Goal: Information Seeking & Learning: Learn about a topic

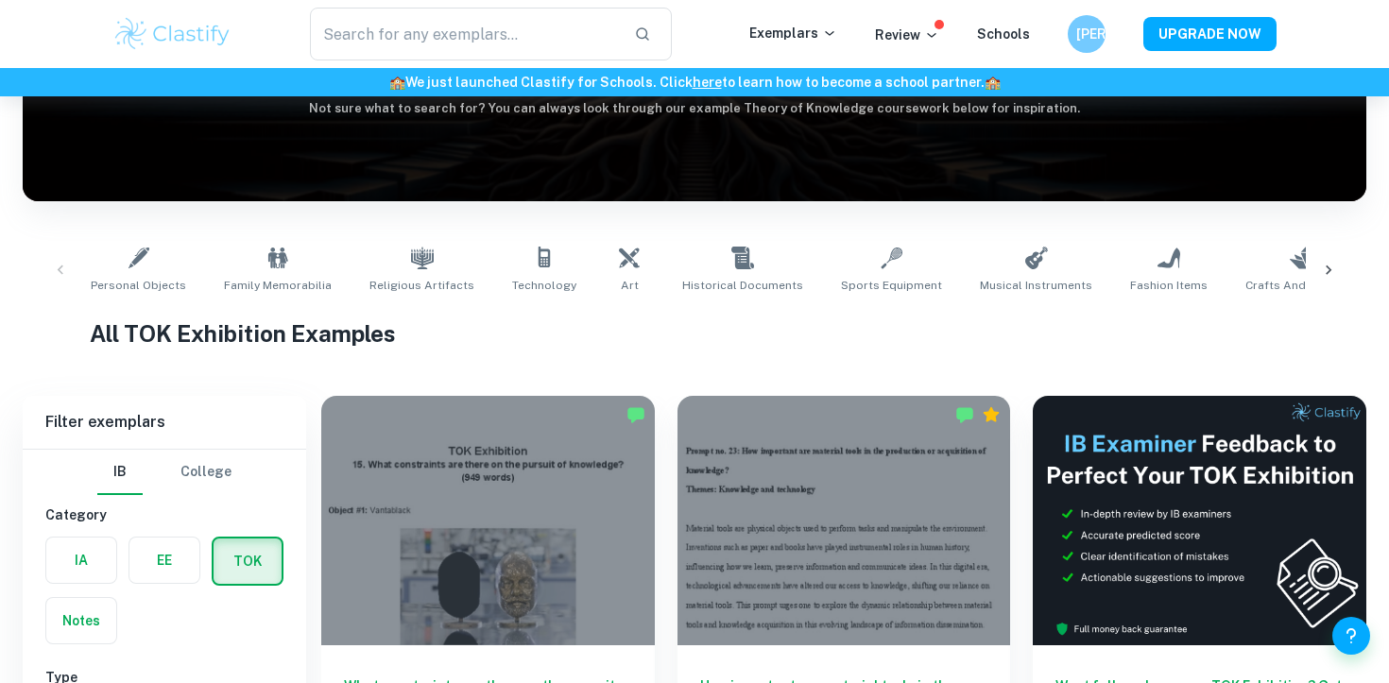
scroll to position [396, 0]
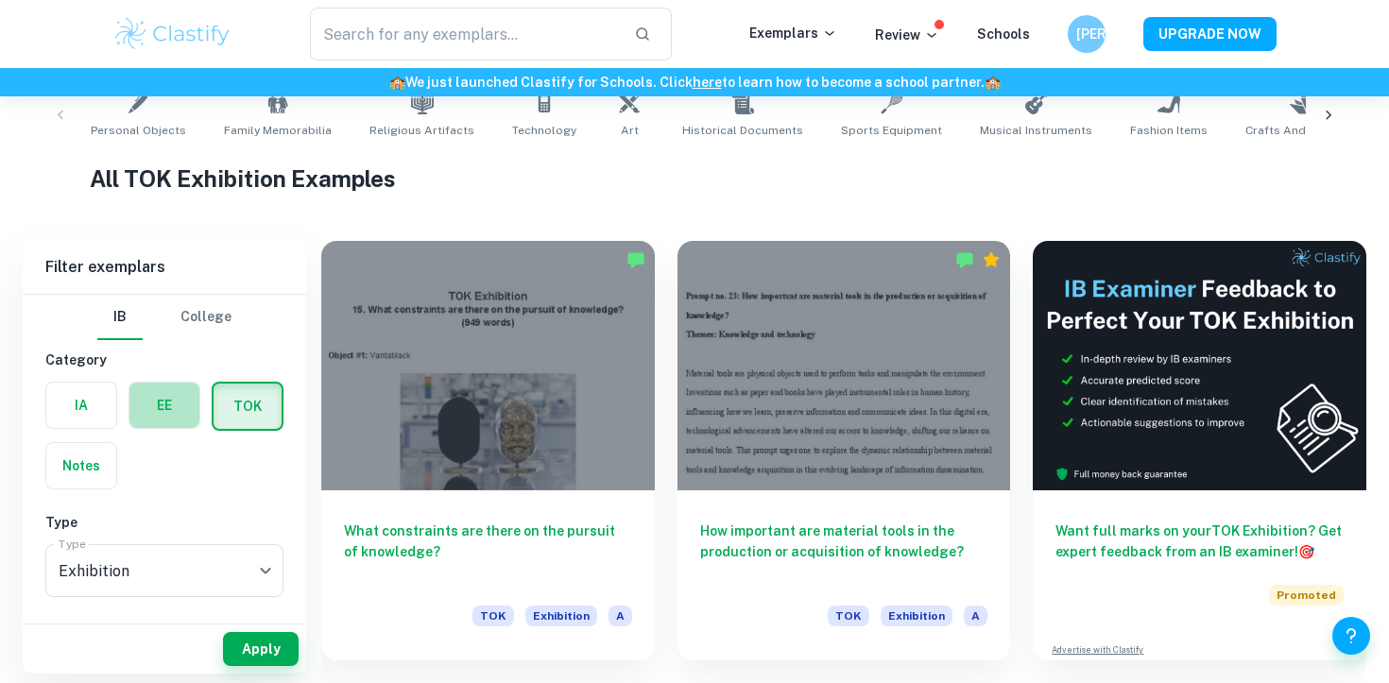
click at [163, 418] on label "button" at bounding box center [164, 405] width 70 height 45
click at [0, 0] on input "radio" at bounding box center [0, 0] width 0 height 0
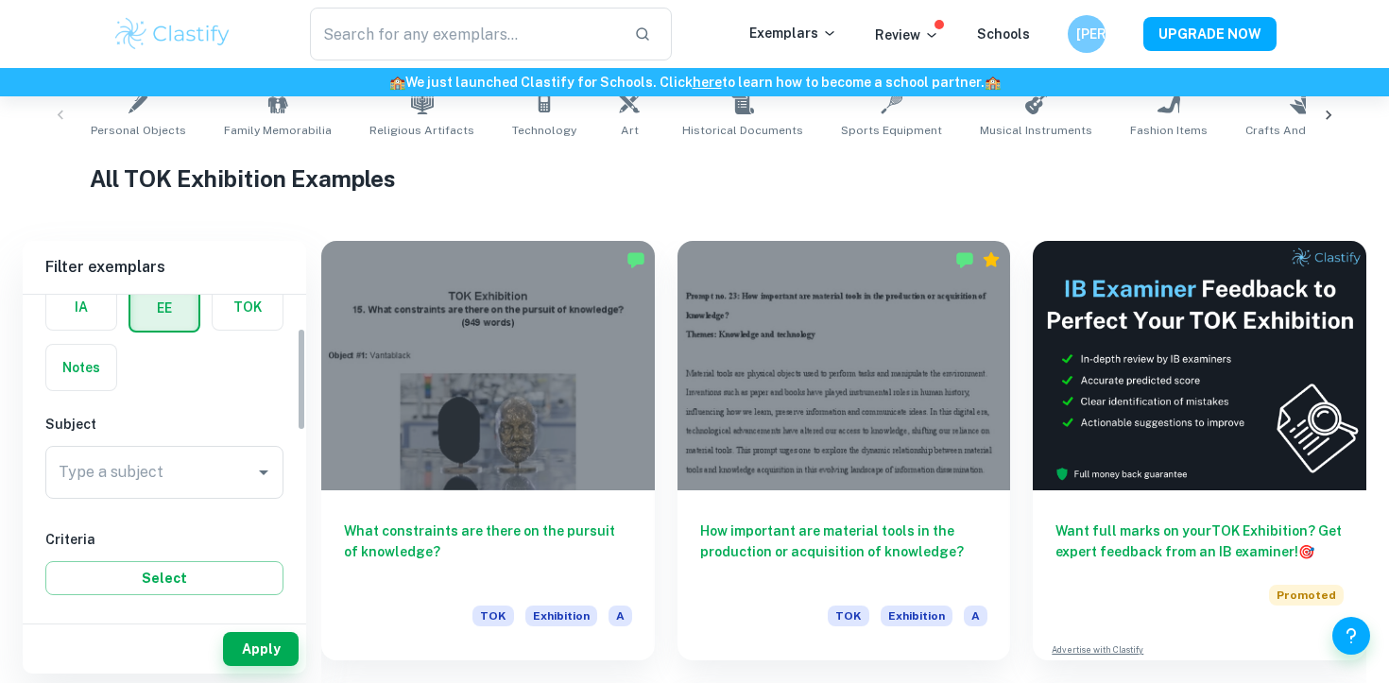
scroll to position [106, 0]
click at [179, 486] on div "Type a subject" at bounding box center [164, 464] width 238 height 53
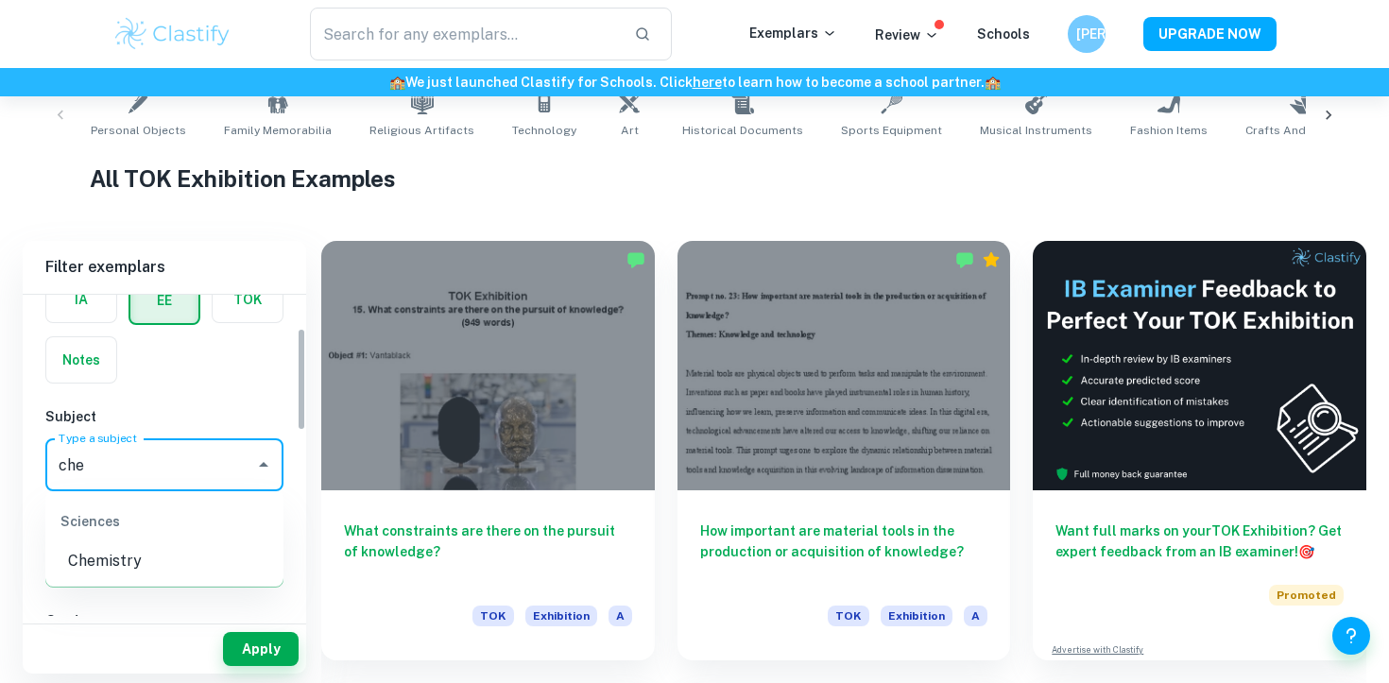
click at [219, 563] on li "Chemistry" at bounding box center [164, 561] width 238 height 34
type input "Chemistry"
click at [97, 310] on label "button" at bounding box center [81, 299] width 70 height 45
click at [0, 0] on input "radio" at bounding box center [0, 0] width 0 height 0
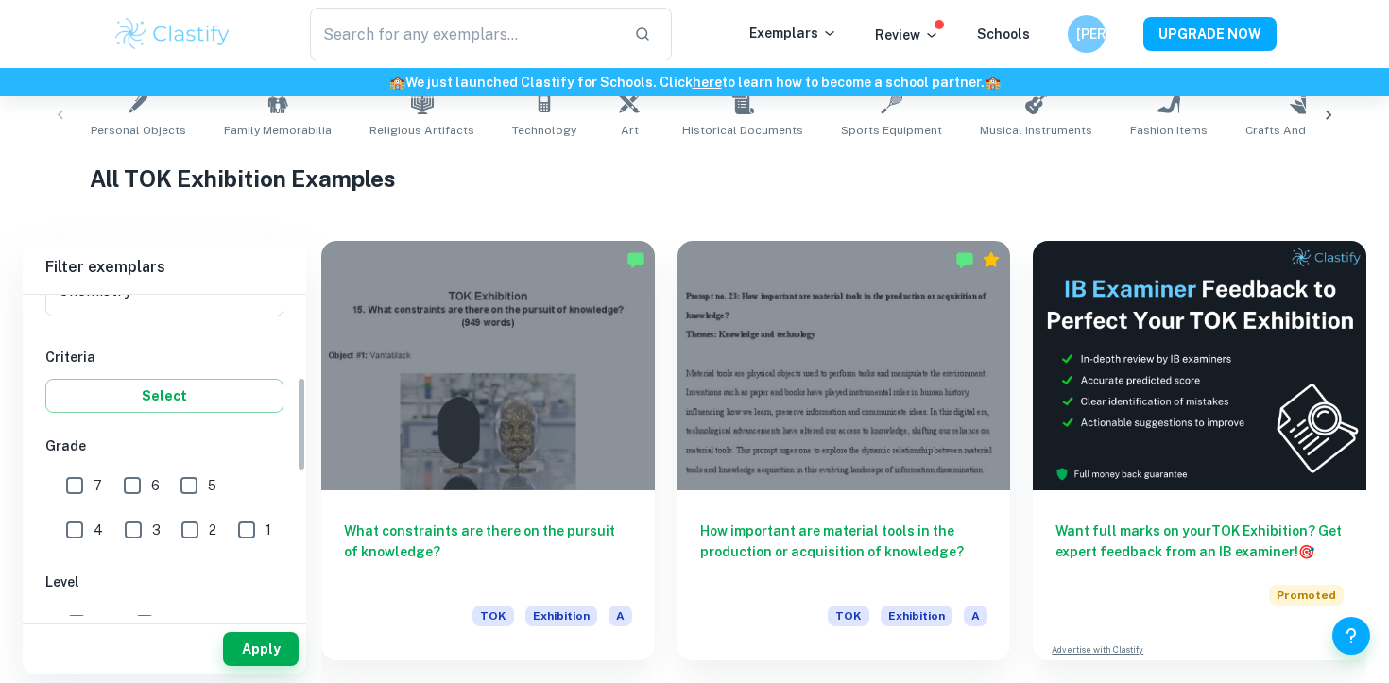
scroll to position [280, 0]
click at [144, 480] on input "6" at bounding box center [132, 487] width 38 height 38
checkbox input "true"
click at [107, 480] on div "7" at bounding box center [88, 483] width 57 height 43
click at [85, 483] on input "7" at bounding box center [75, 487] width 38 height 38
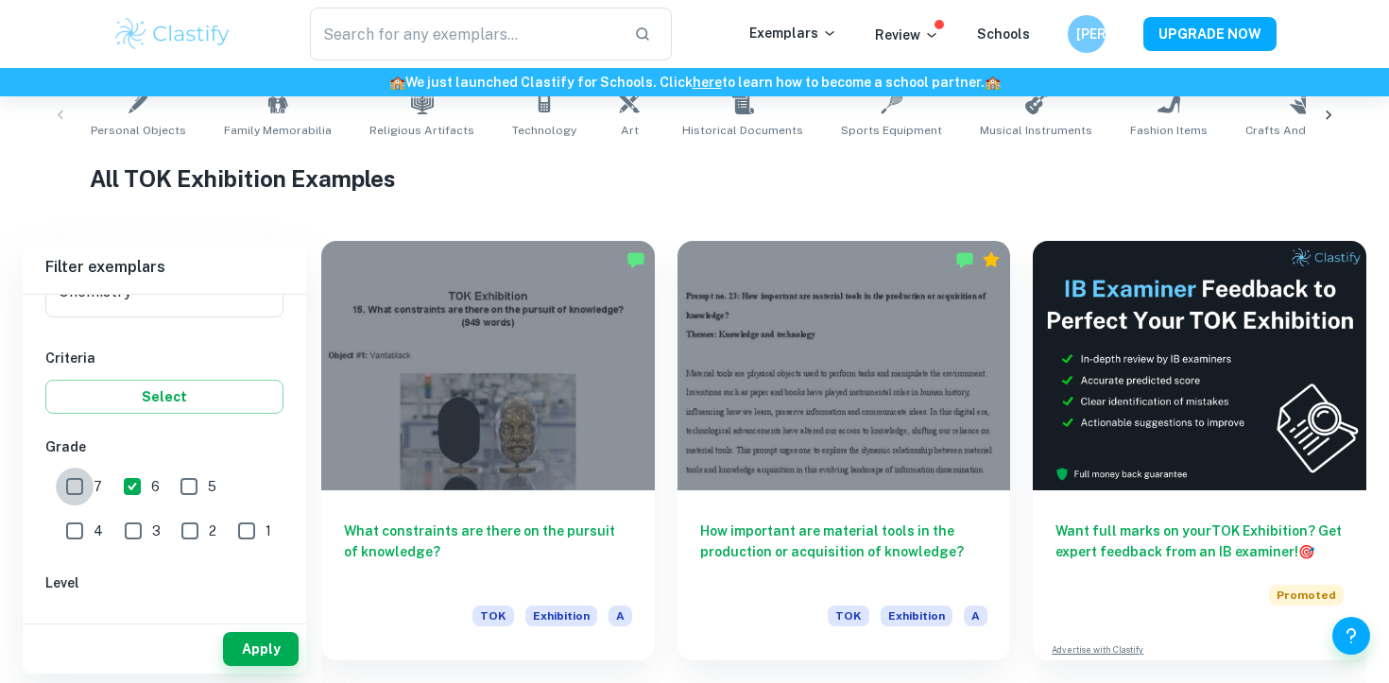
checkbox input "true"
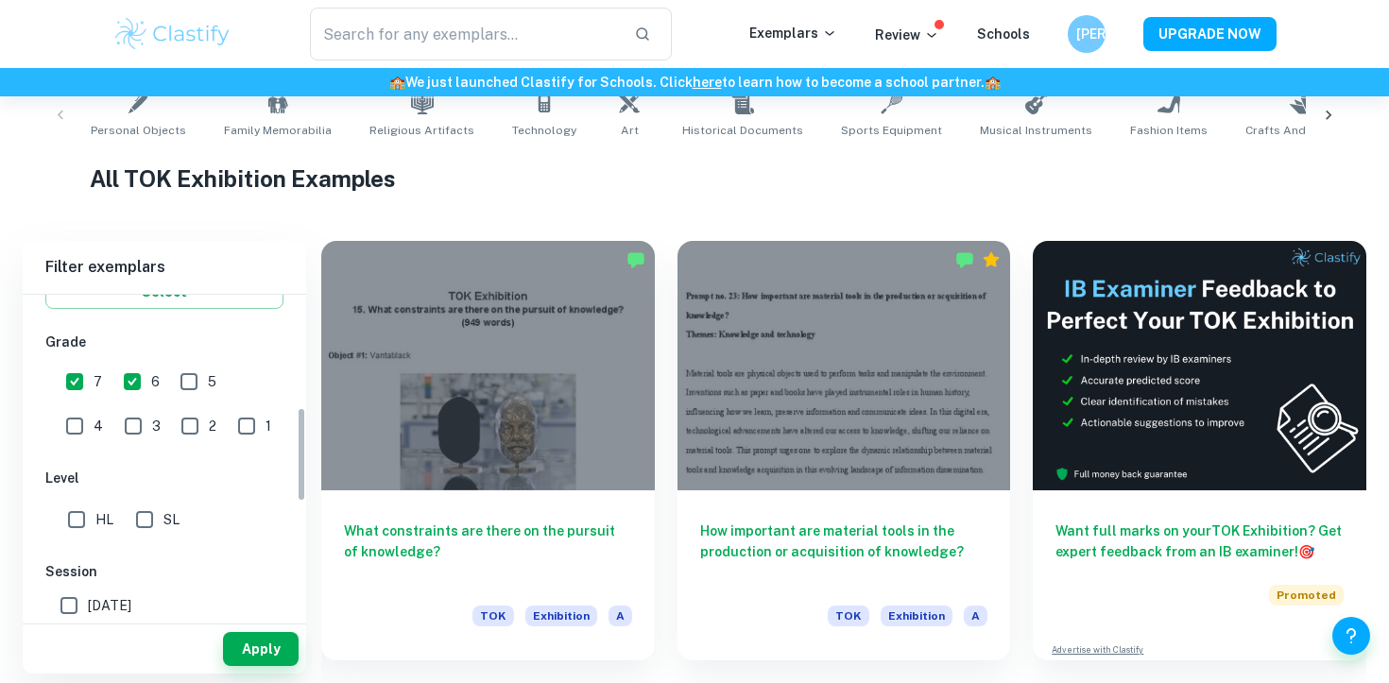
click at [77, 513] on input "HL" at bounding box center [77, 520] width 38 height 38
checkbox input "true"
click at [162, 514] on input "SL" at bounding box center [145, 520] width 38 height 38
checkbox input "true"
click at [251, 653] on button "Apply" at bounding box center [261, 649] width 76 height 34
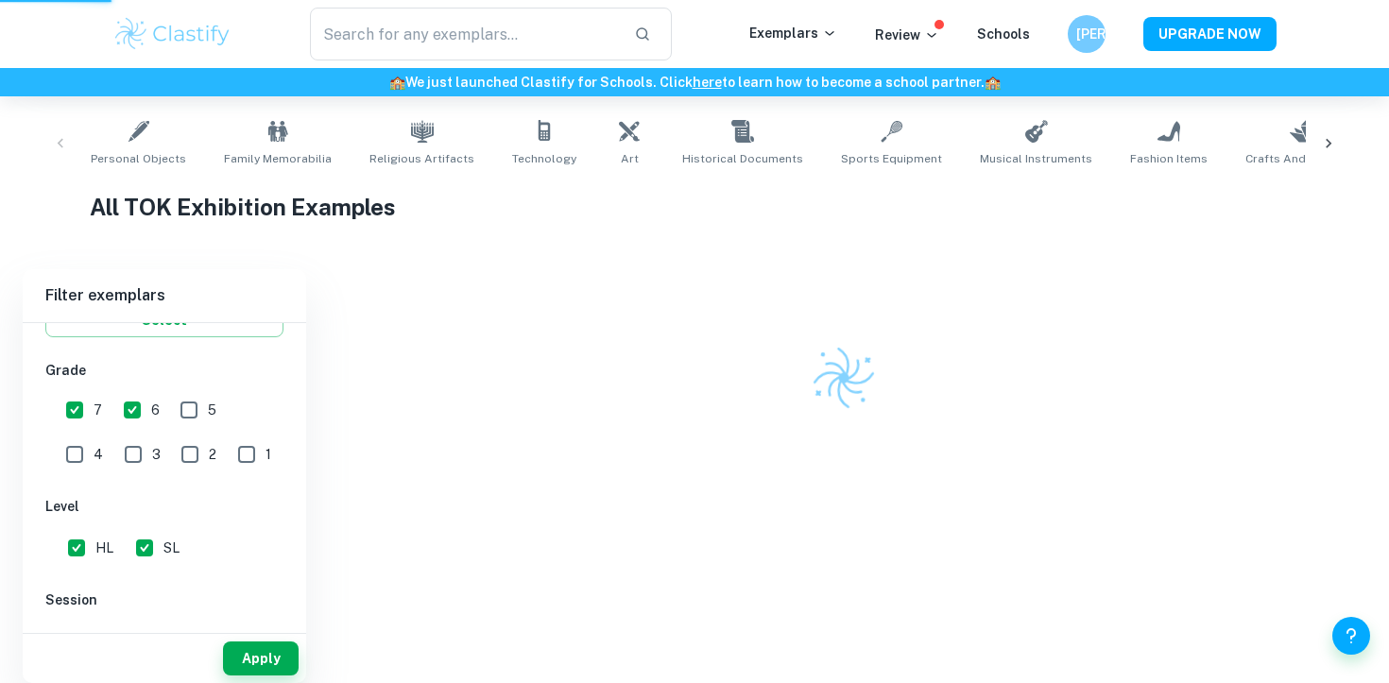
scroll to position [358, 0]
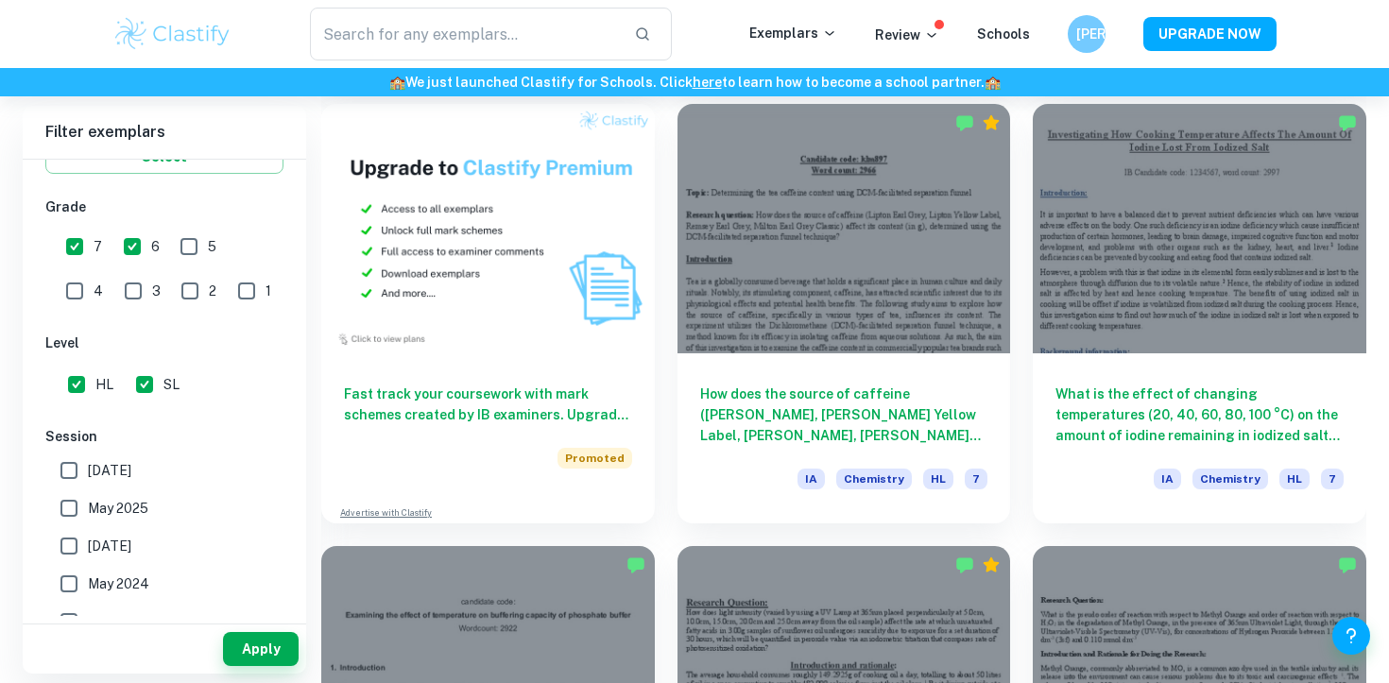
scroll to position [1425, 0]
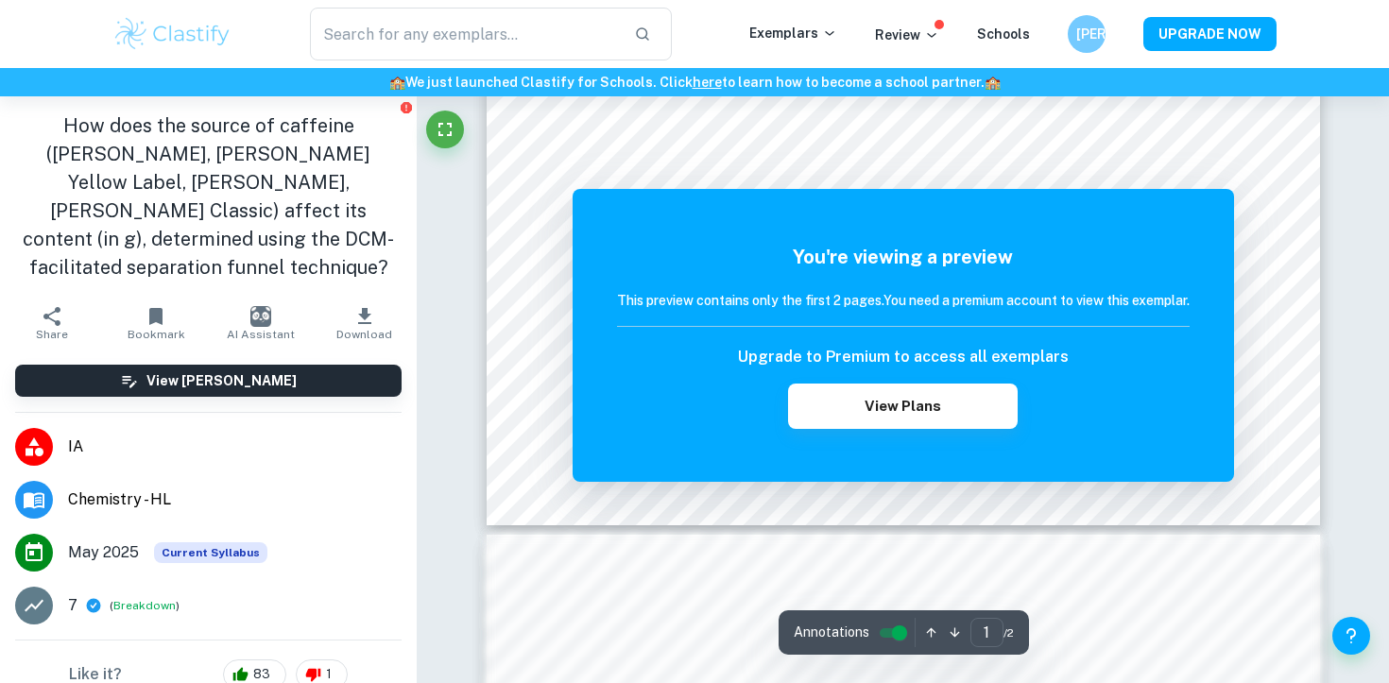
scroll to position [349, 0]
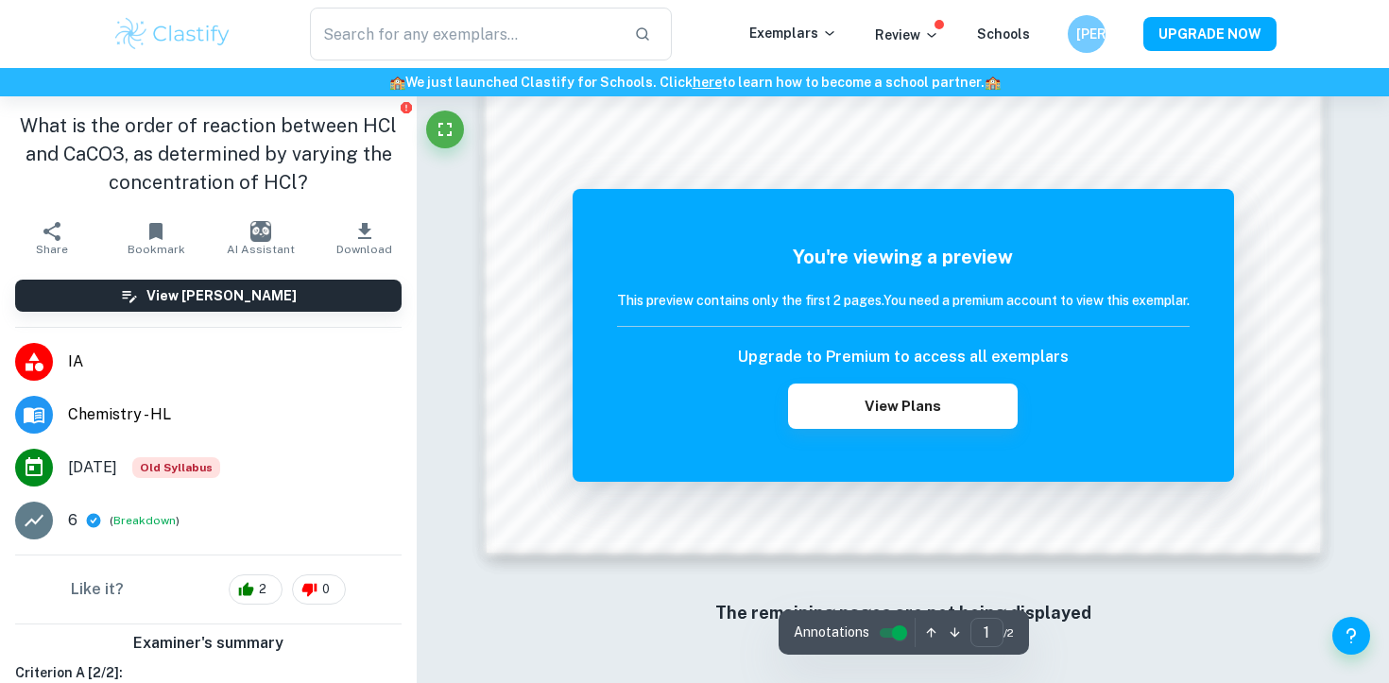
scroll to position [1561, 0]
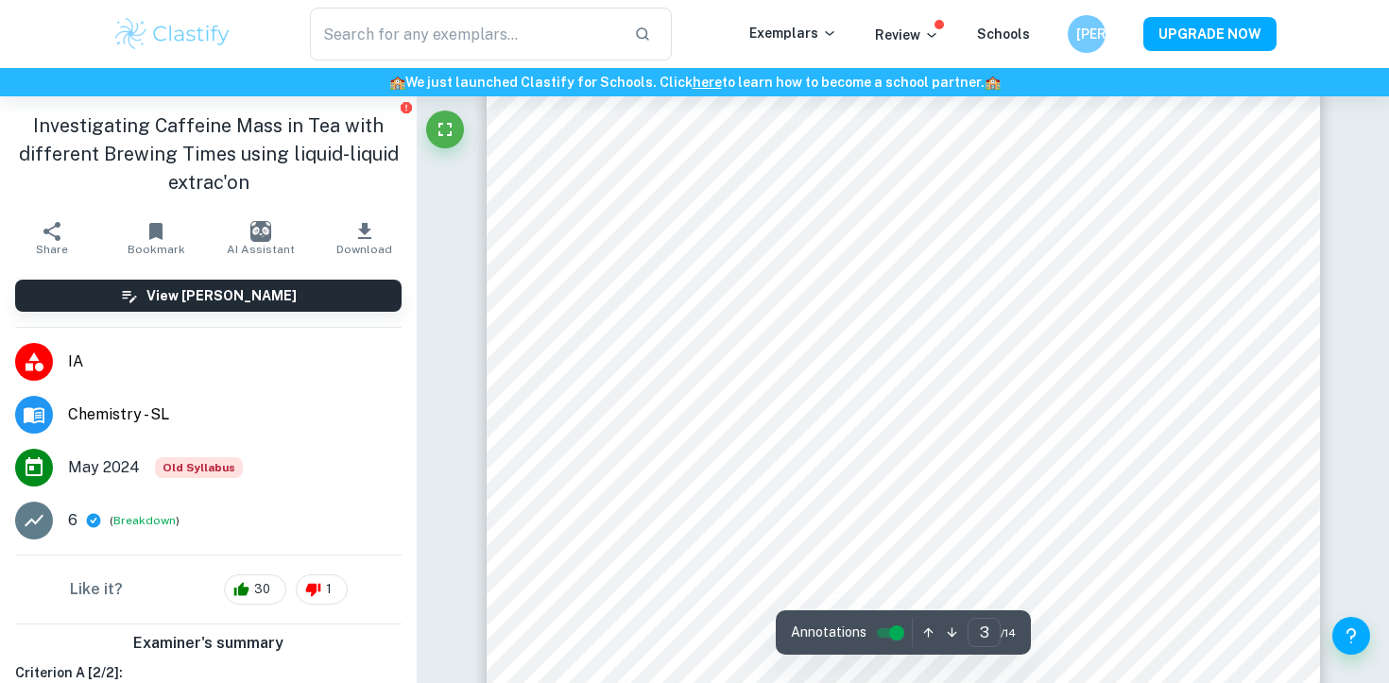
scroll to position [2755, 0]
type input "8"
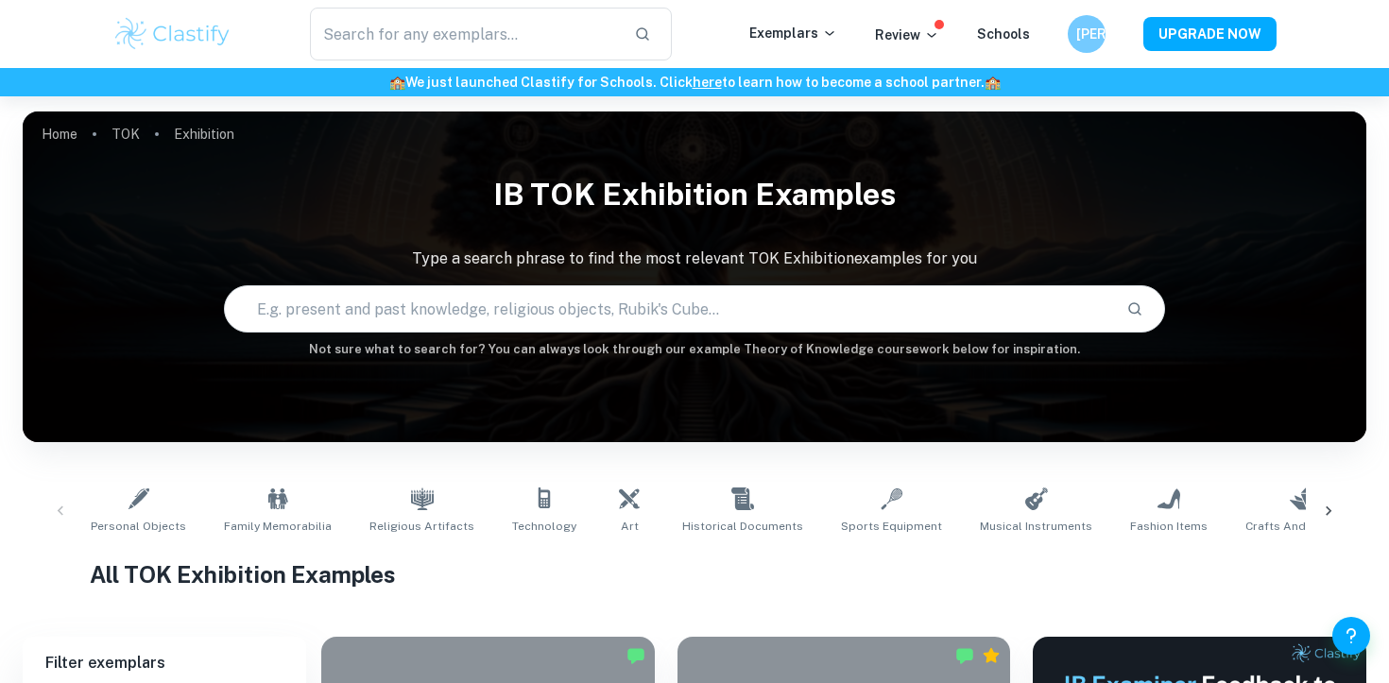
scroll to position [355, 0]
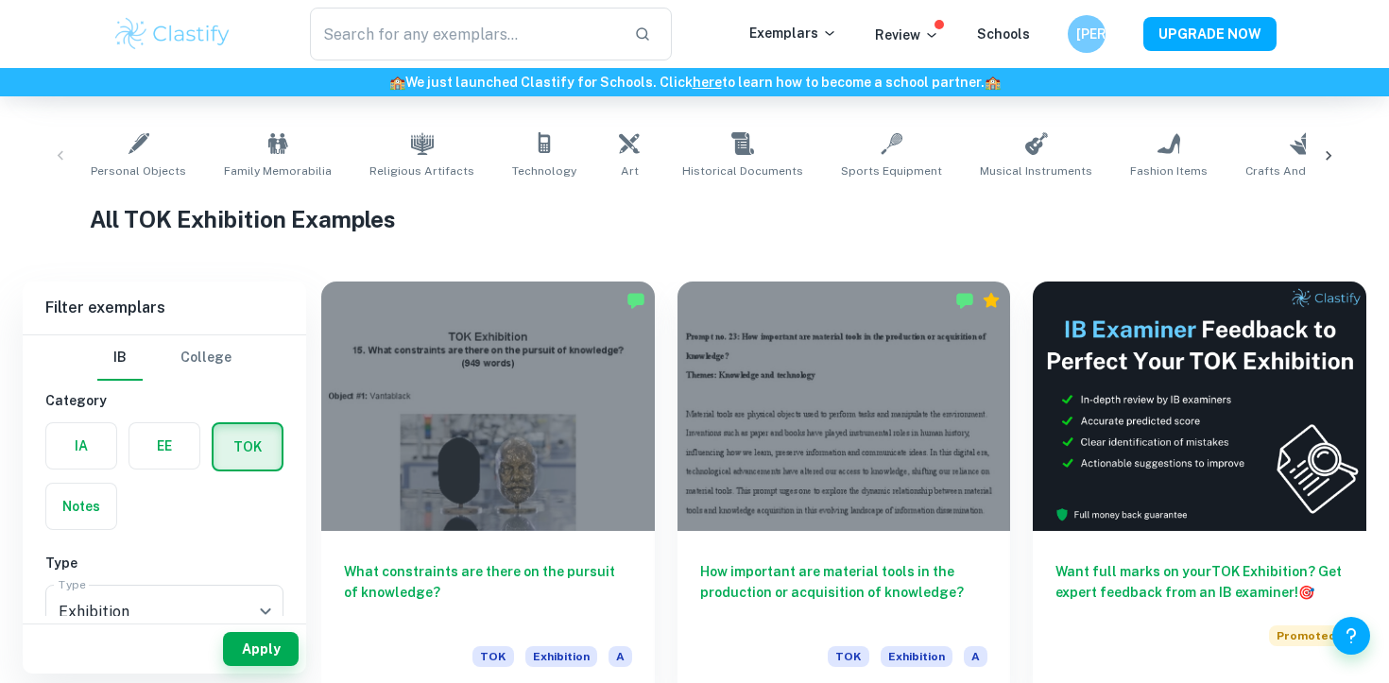
click at [91, 474] on div "Notes" at bounding box center [75, 500] width 83 height 59
click at [94, 453] on label "button" at bounding box center [81, 445] width 70 height 45
click at [0, 0] on input "radio" at bounding box center [0, 0] width 0 height 0
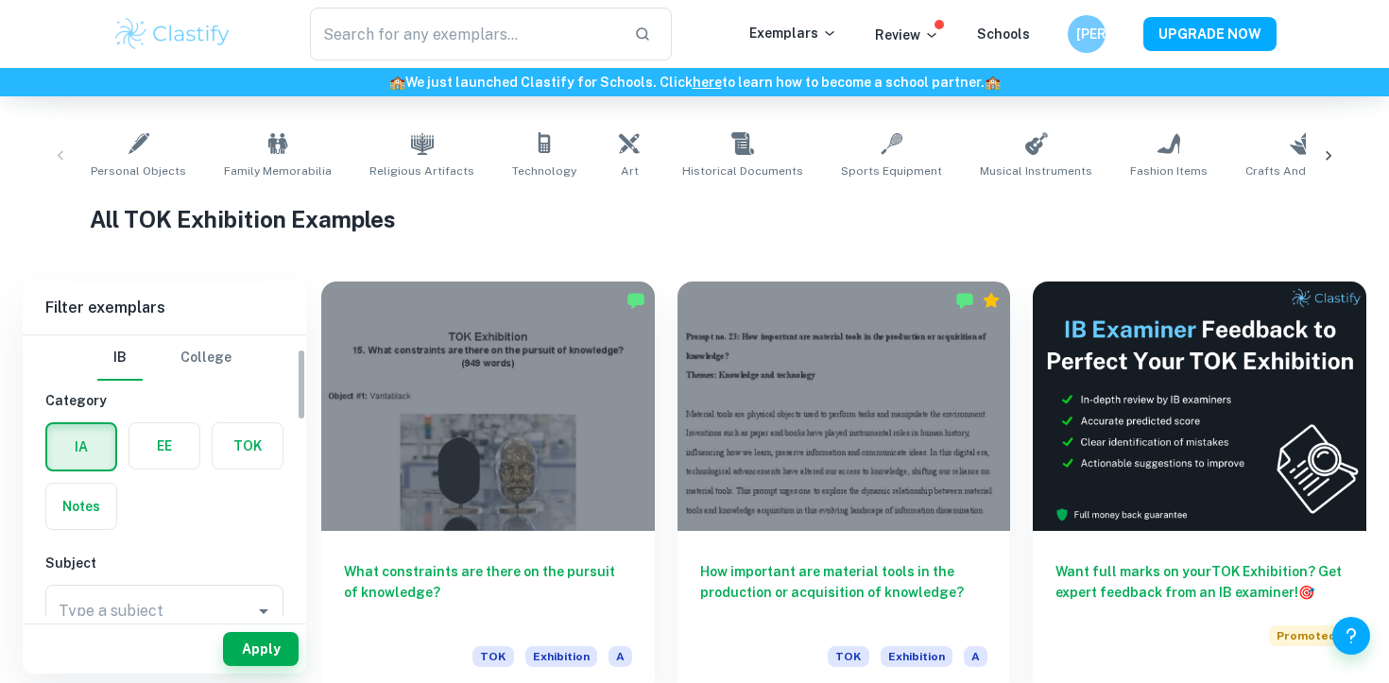
scroll to position [226, 0]
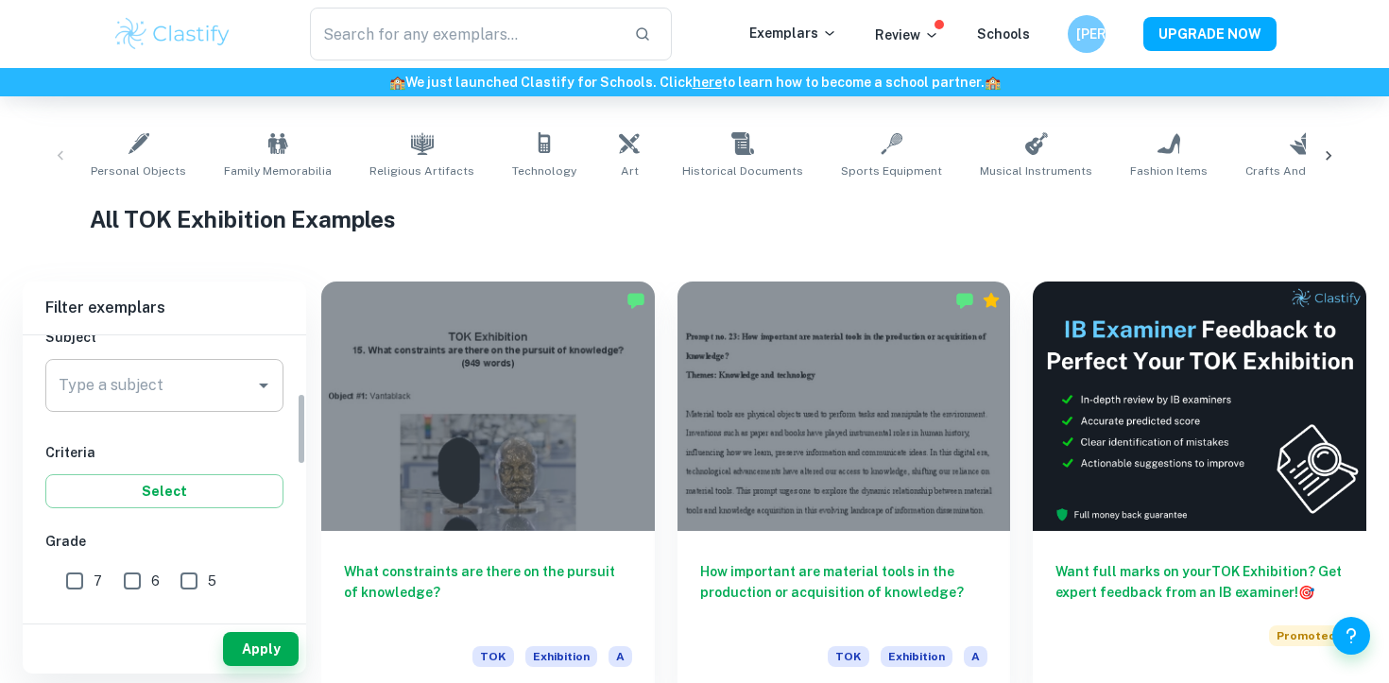
click at [169, 399] on input "Type a subject" at bounding box center [150, 385] width 193 height 36
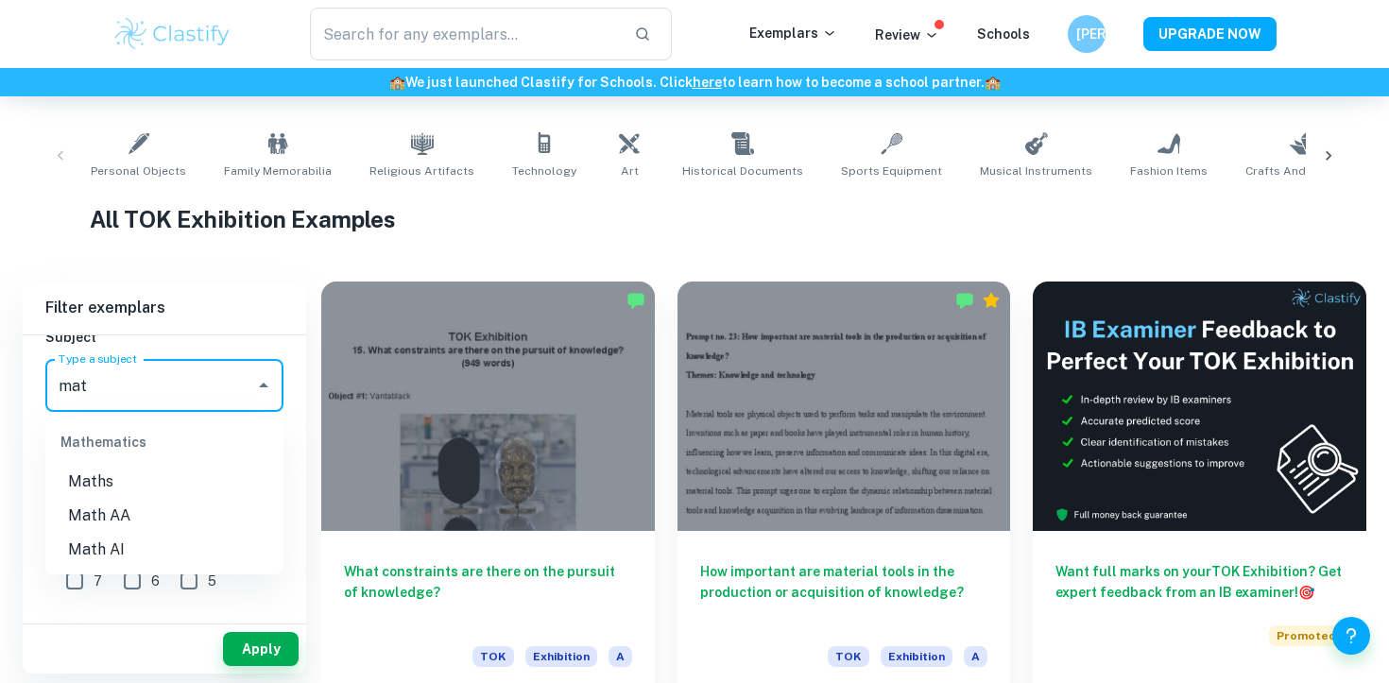
click at [197, 509] on li "Math AA" at bounding box center [164, 516] width 238 height 34
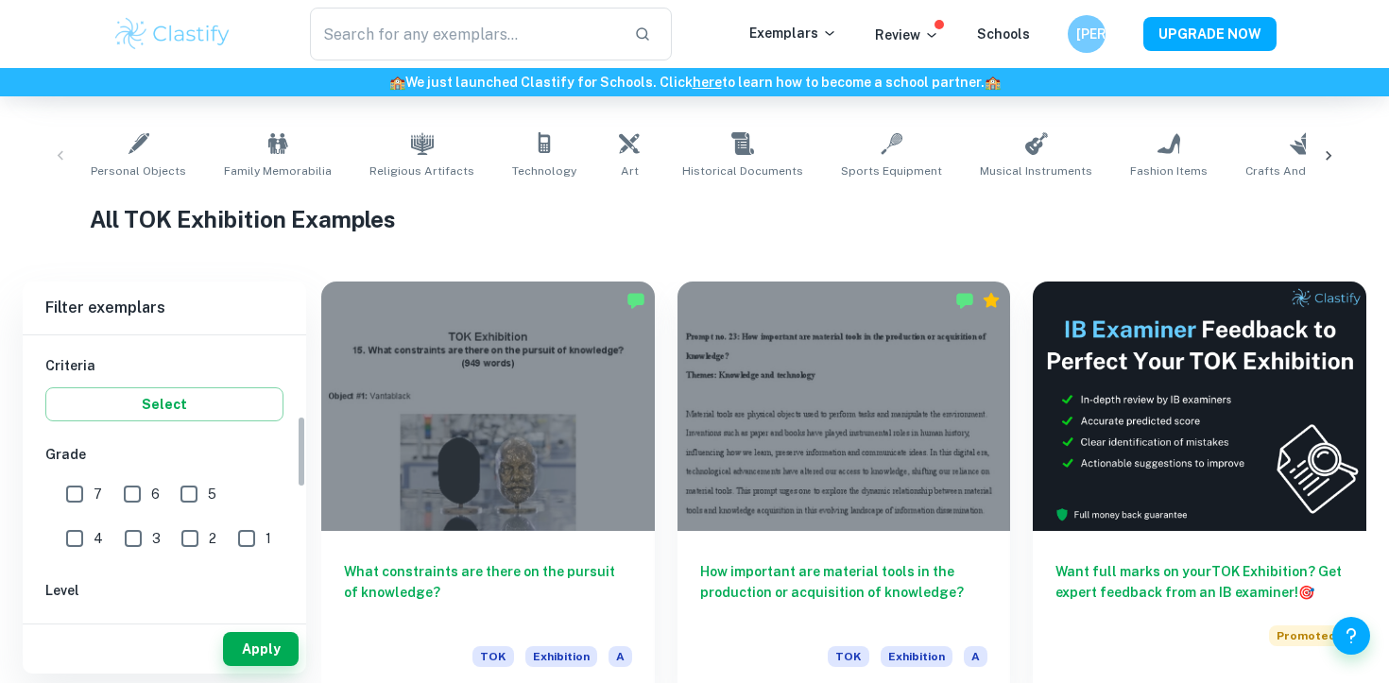
type input "Math AA"
click at [153, 493] on span "6" at bounding box center [155, 494] width 9 height 21
click at [151, 493] on input "6" at bounding box center [132, 494] width 38 height 38
checkbox input "true"
click at [89, 493] on input "7" at bounding box center [75, 494] width 38 height 38
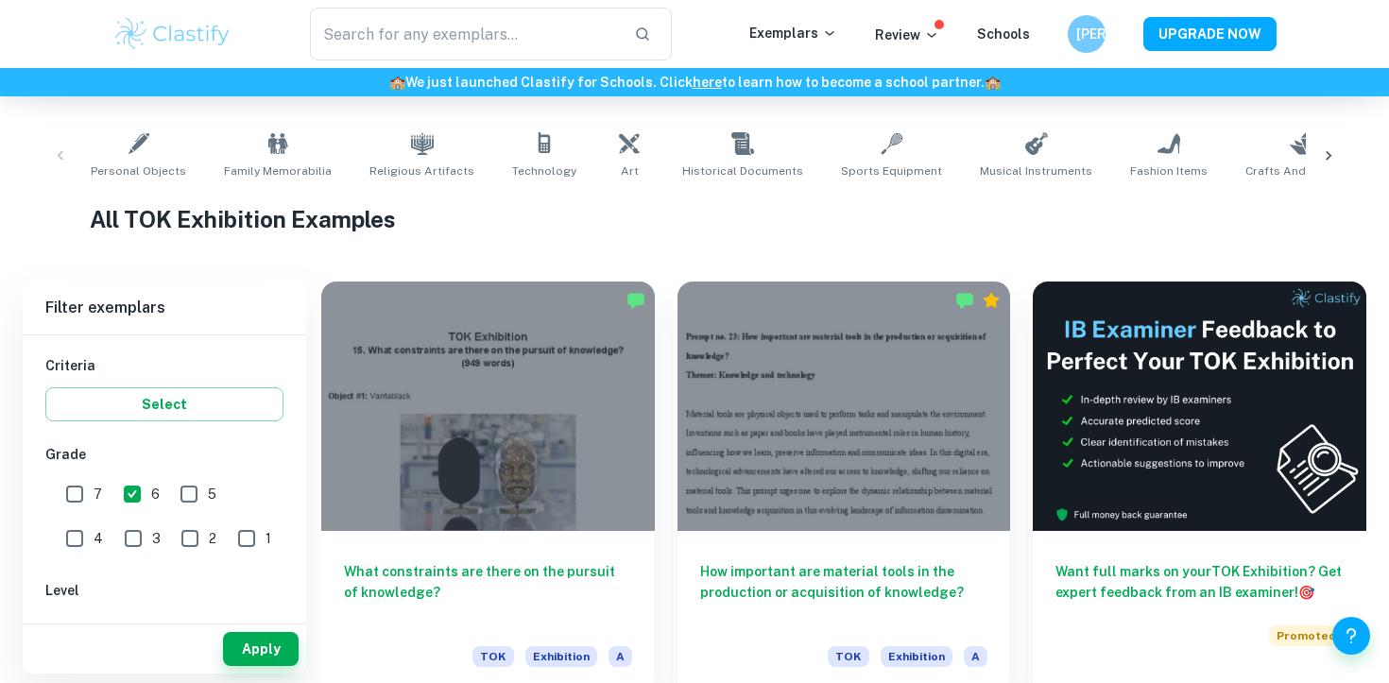
checkbox input "true"
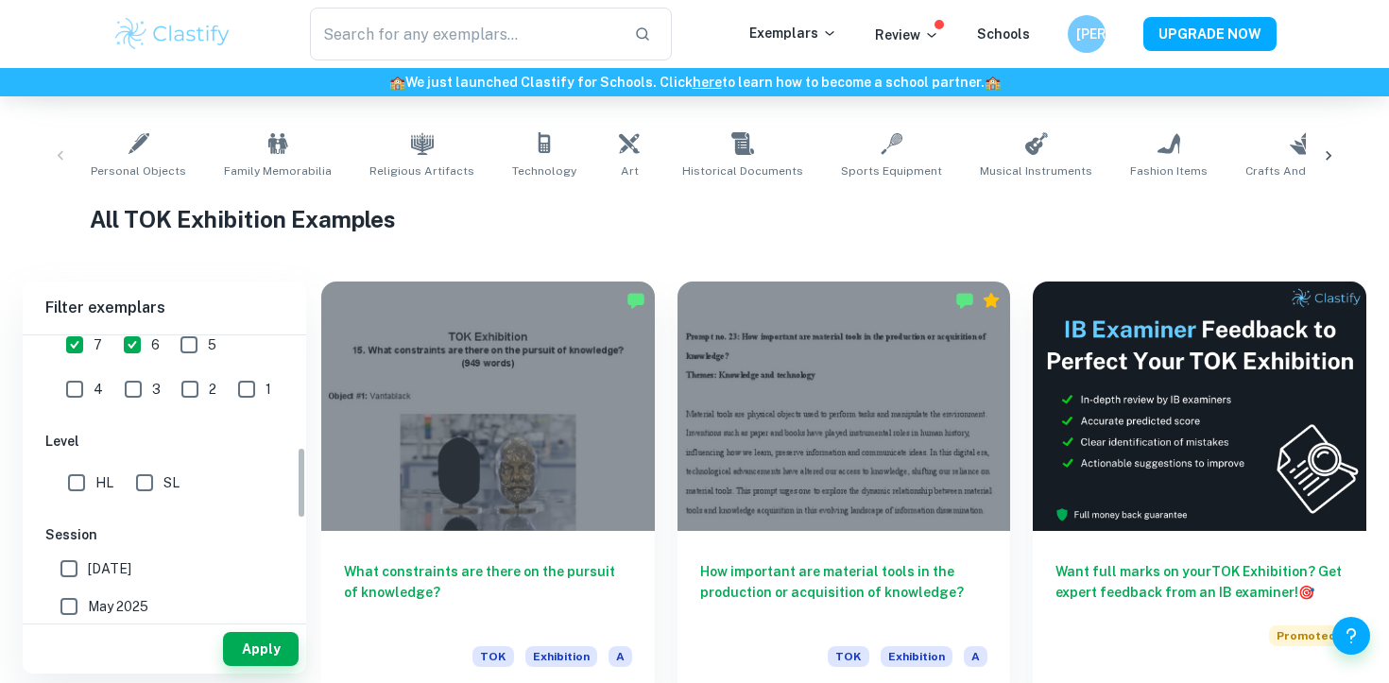
scroll to position [470, 0]
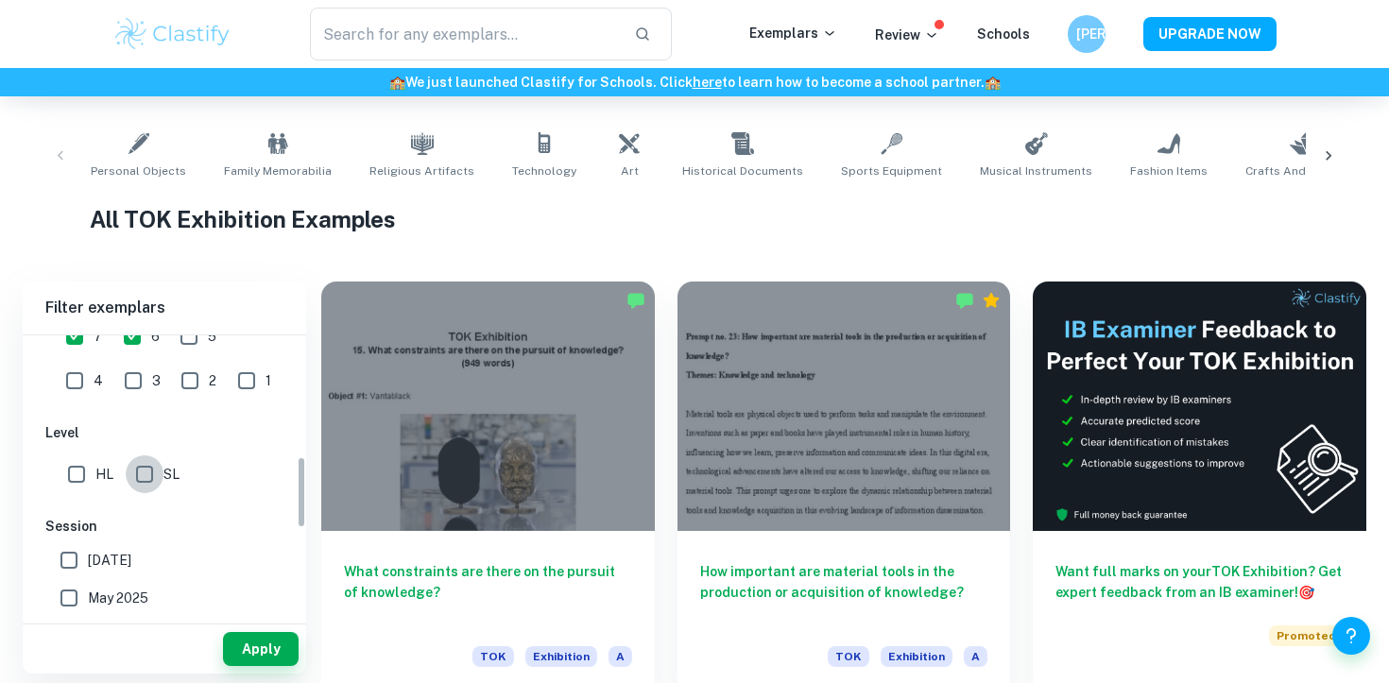
click at [159, 476] on input "SL" at bounding box center [145, 474] width 38 height 38
checkbox input "true"
click at [261, 641] on button "Apply" at bounding box center [261, 649] width 76 height 34
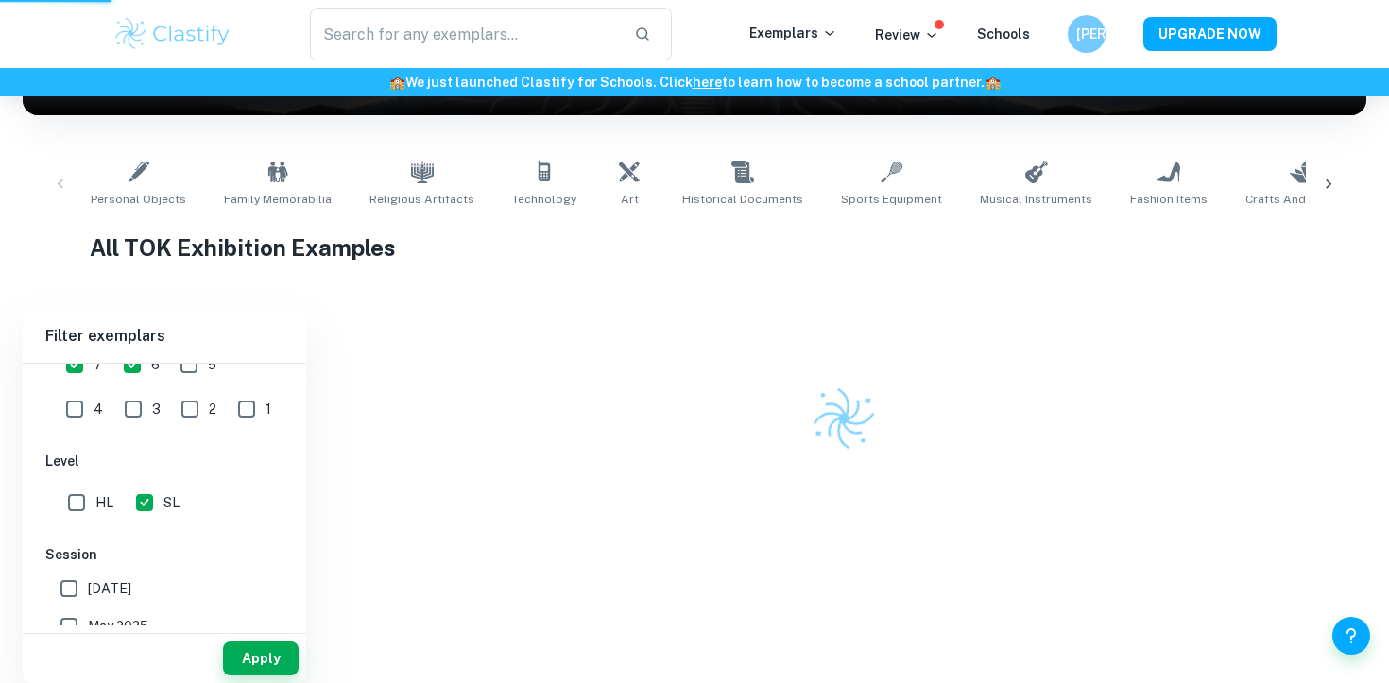
scroll to position [317, 0]
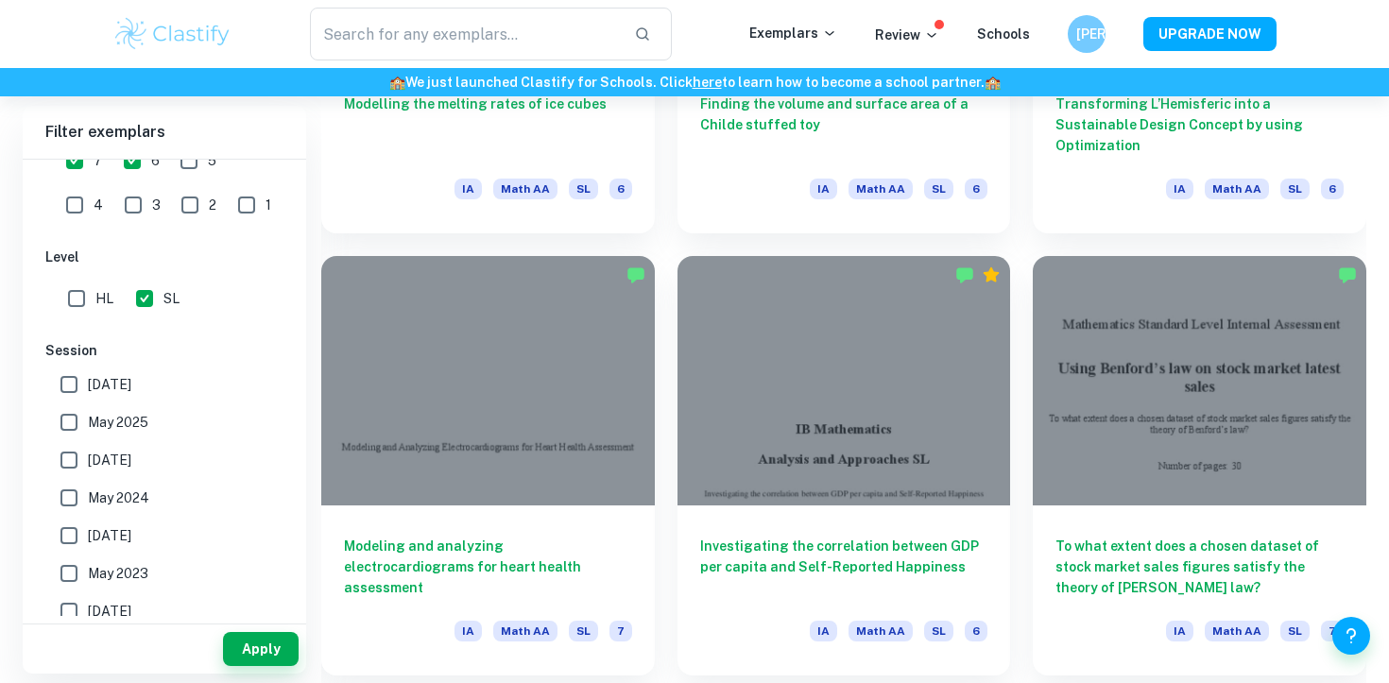
scroll to position [2155, 0]
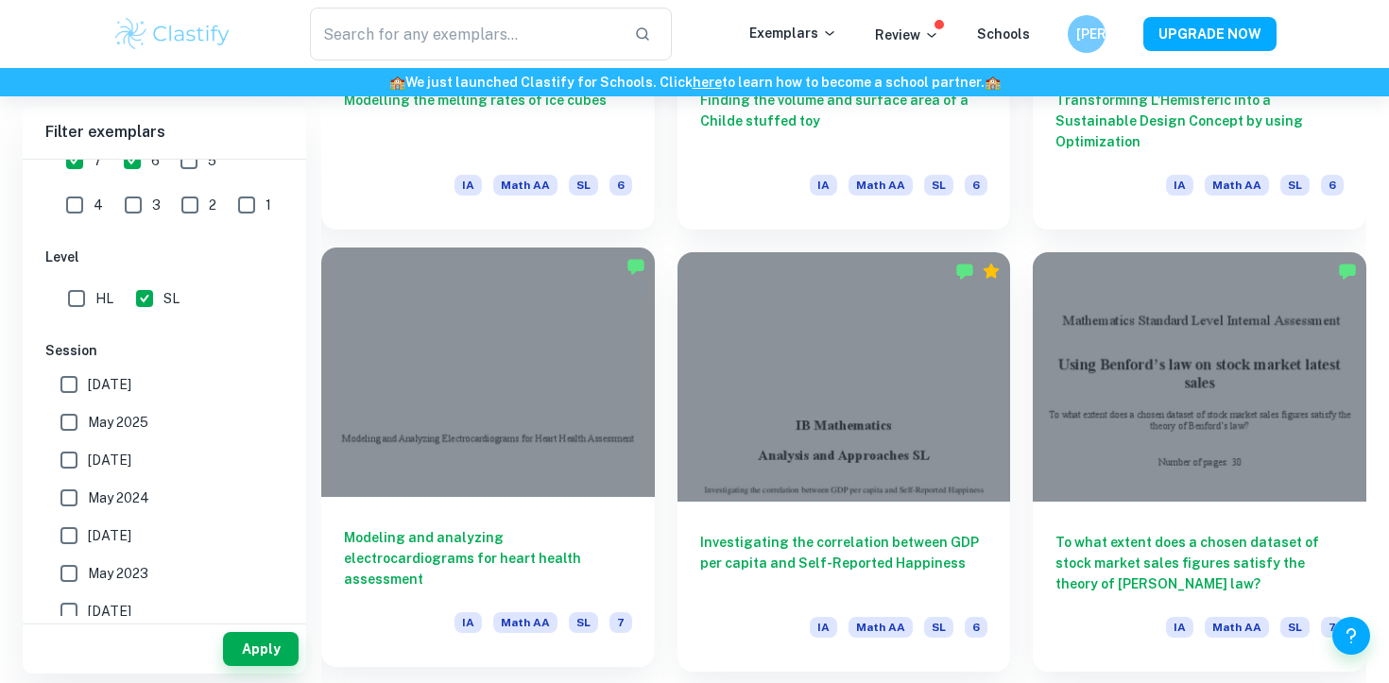
click at [516, 502] on div "Modeling and analyzing electrocardiograms for heart health assessment IA Math A…" at bounding box center [487, 582] width 333 height 170
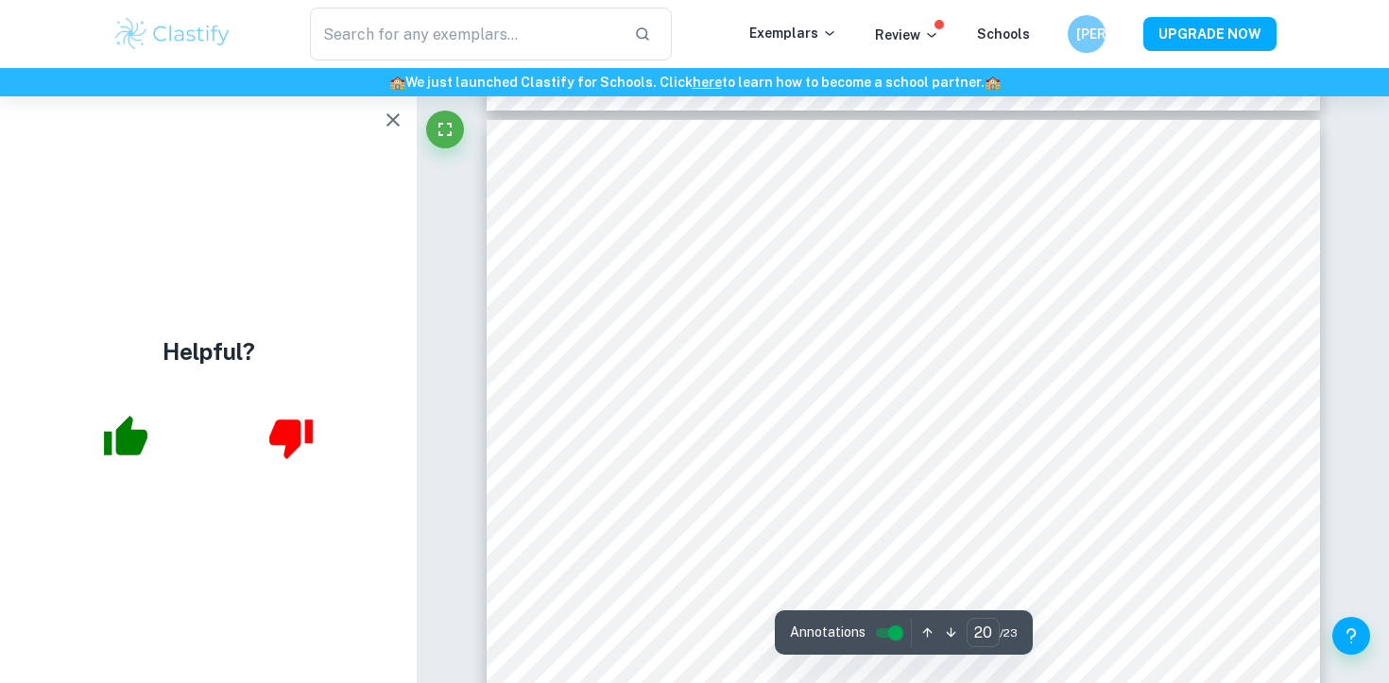
scroll to position [23110, 0]
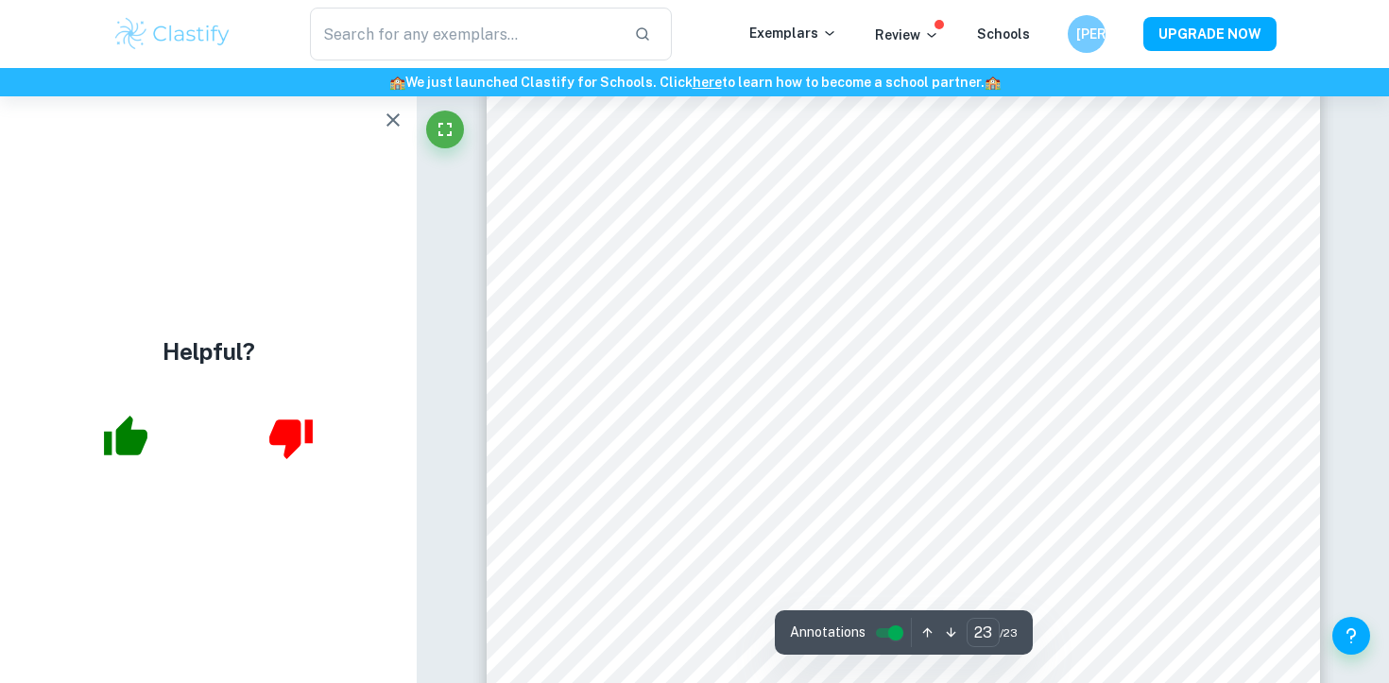
type input "22"
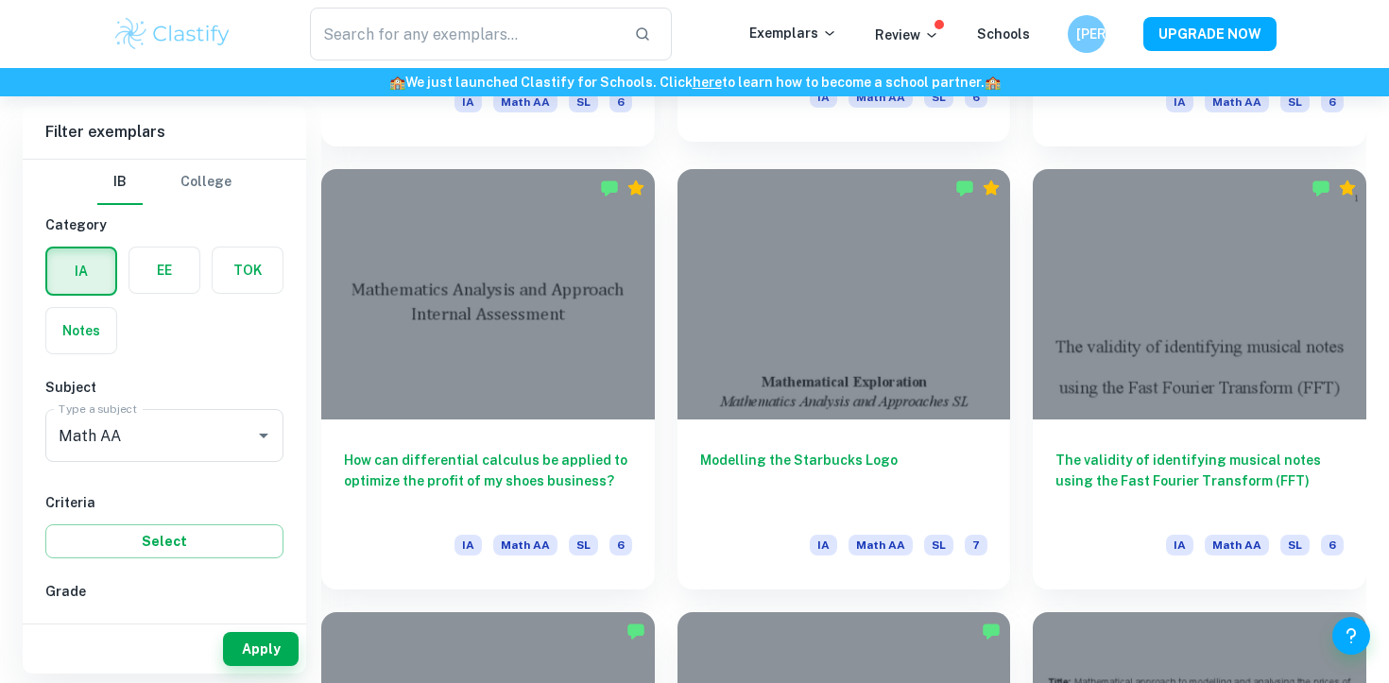
scroll to position [4208, 0]
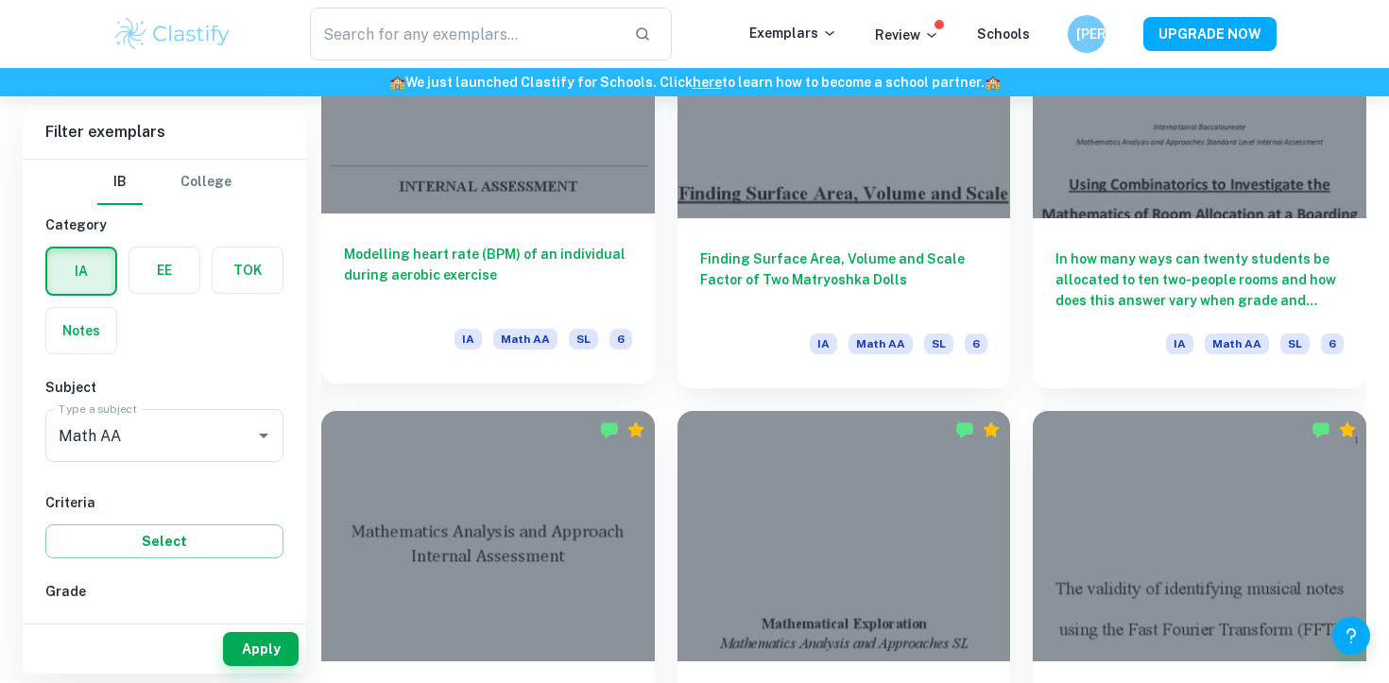
click at [617, 316] on div "Modelling heart rate (BPM) of an individual during aerobic exercise IA Math AA …" at bounding box center [487, 298] width 333 height 170
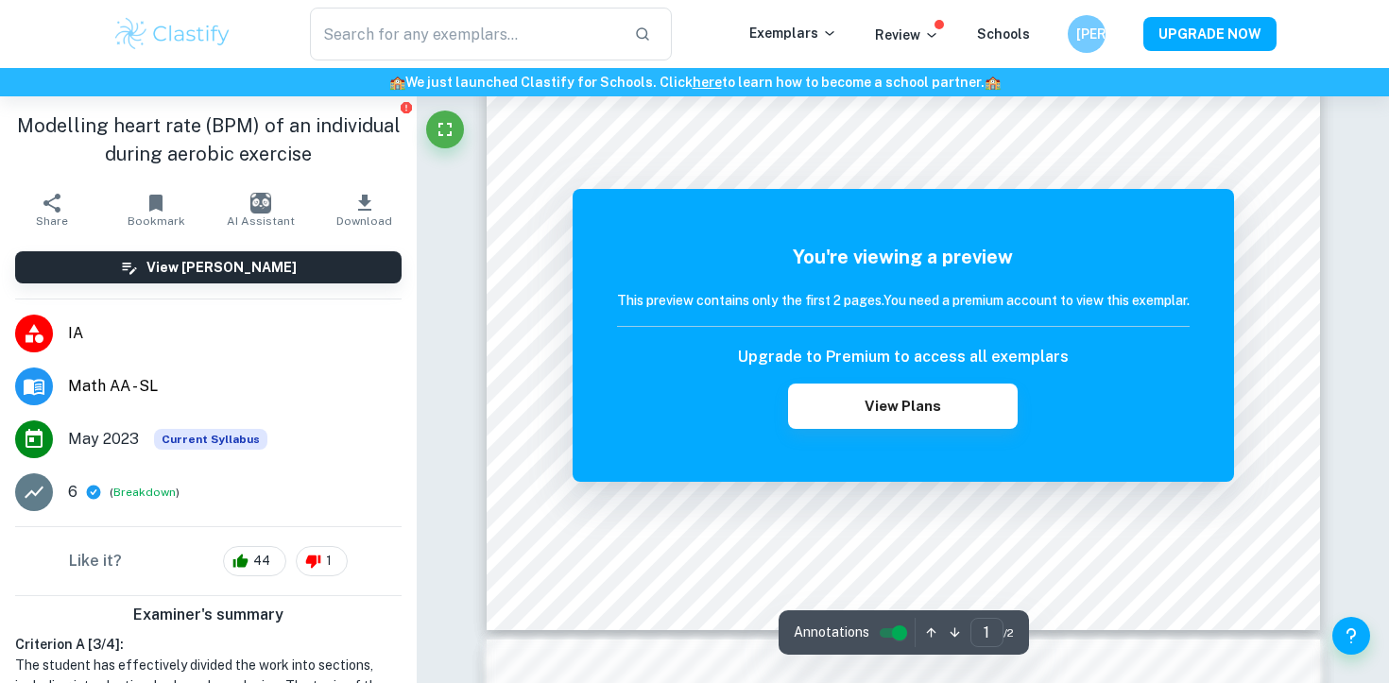
scroll to position [1145, 0]
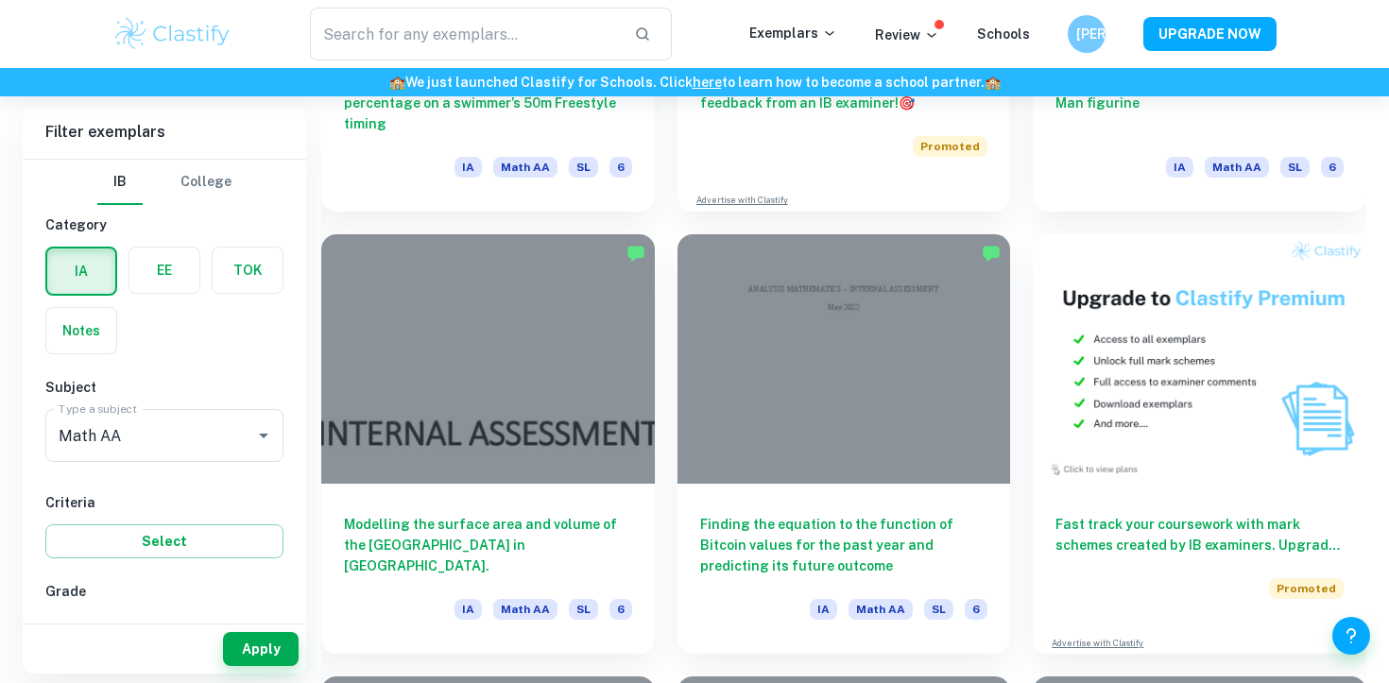
scroll to position [5944, 0]
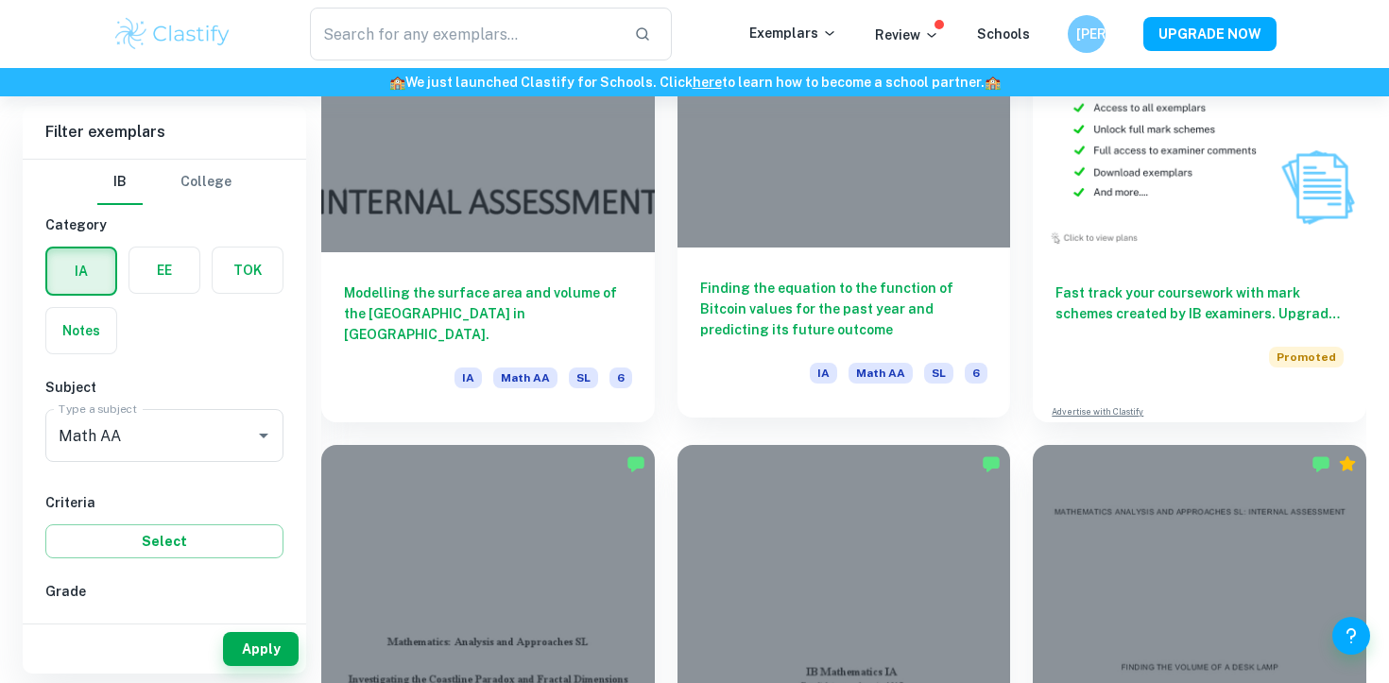
click at [817, 324] on h6 "Finding the equation to the function of Bitcoin values for the past year and pr…" at bounding box center [844, 309] width 288 height 62
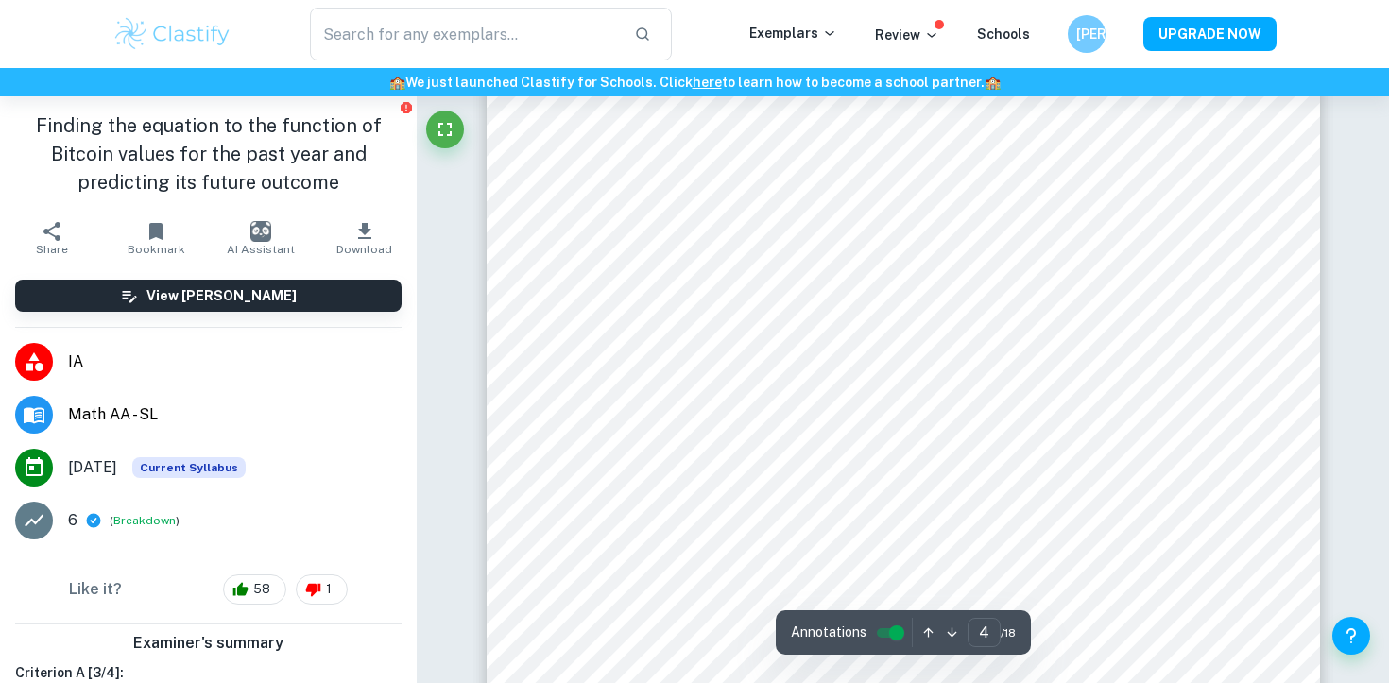
scroll to position [4214, 0]
type input "15"
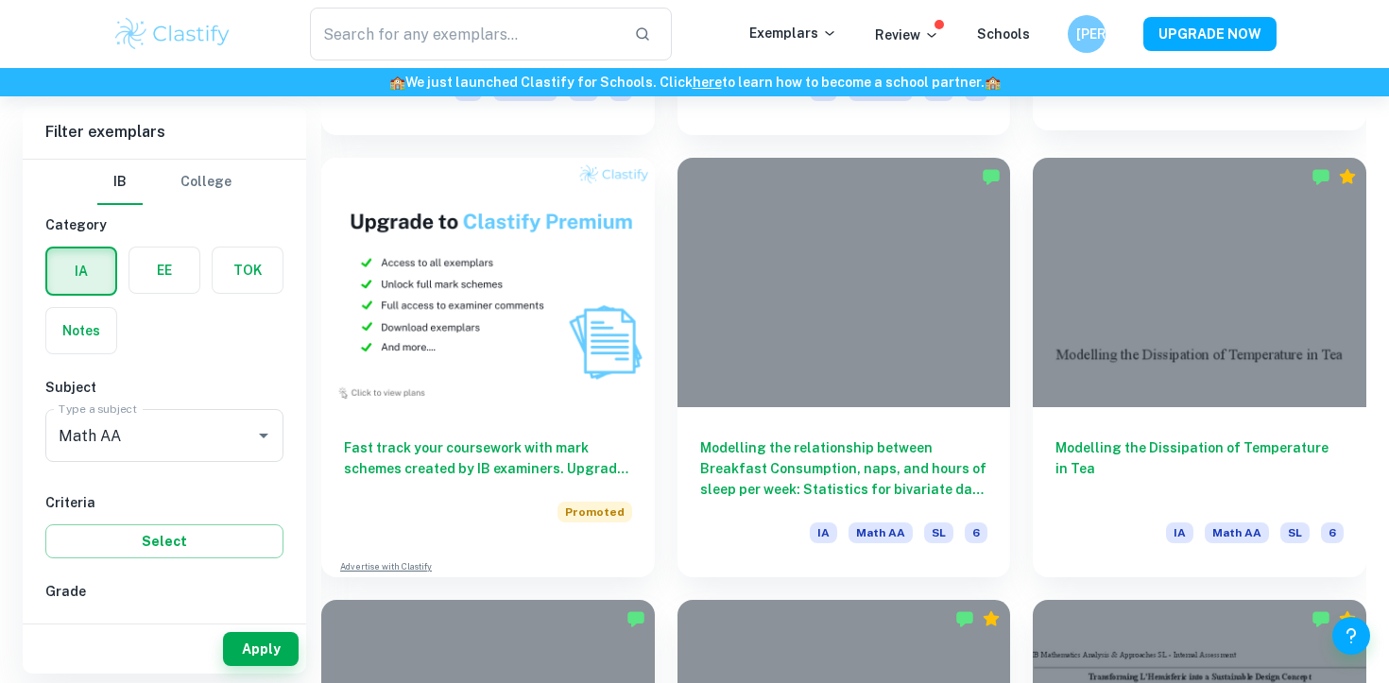
scroll to position [1367, 0]
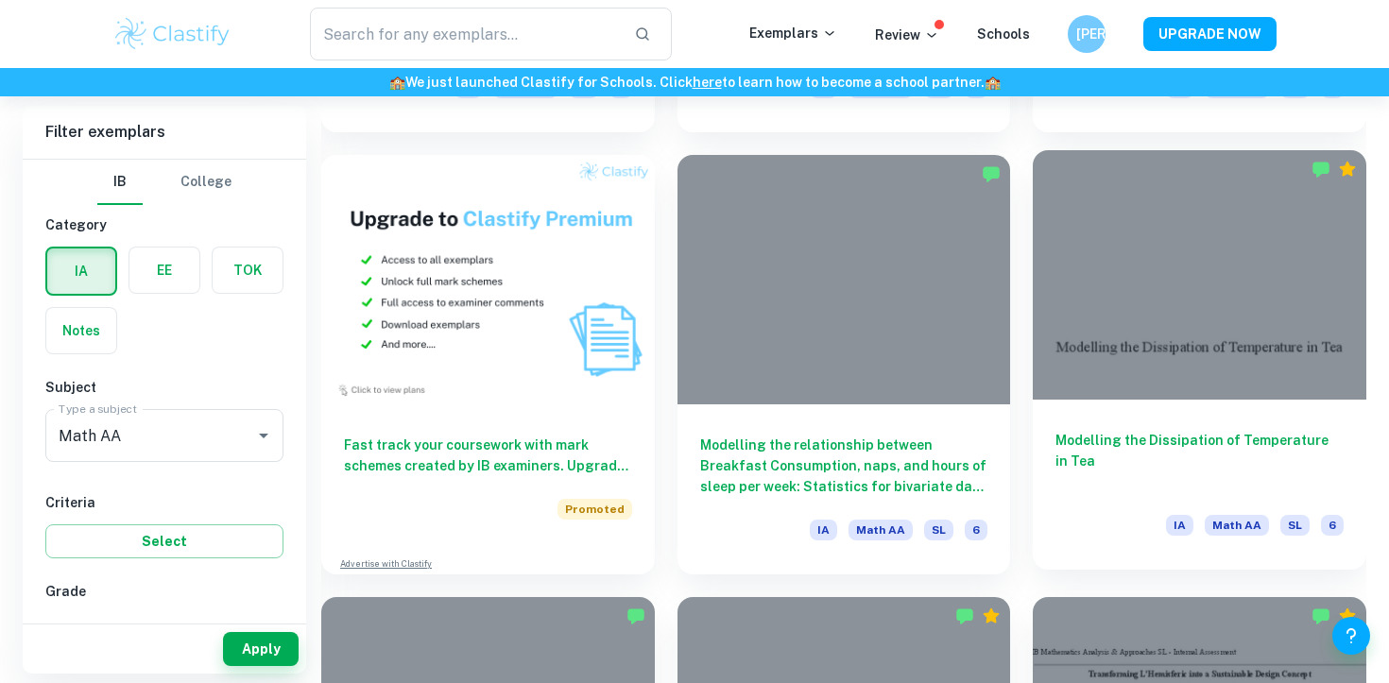
click at [1134, 389] on div at bounding box center [1198, 274] width 333 height 249
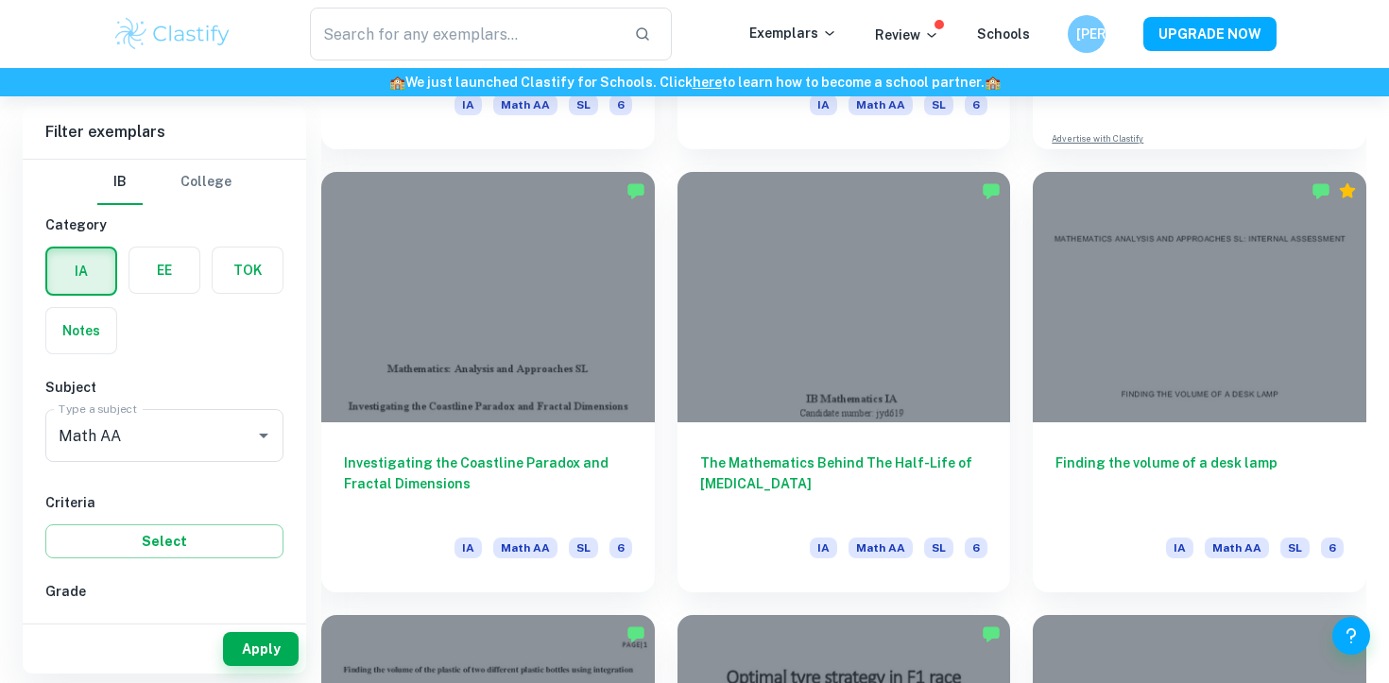
scroll to position [6218, 0]
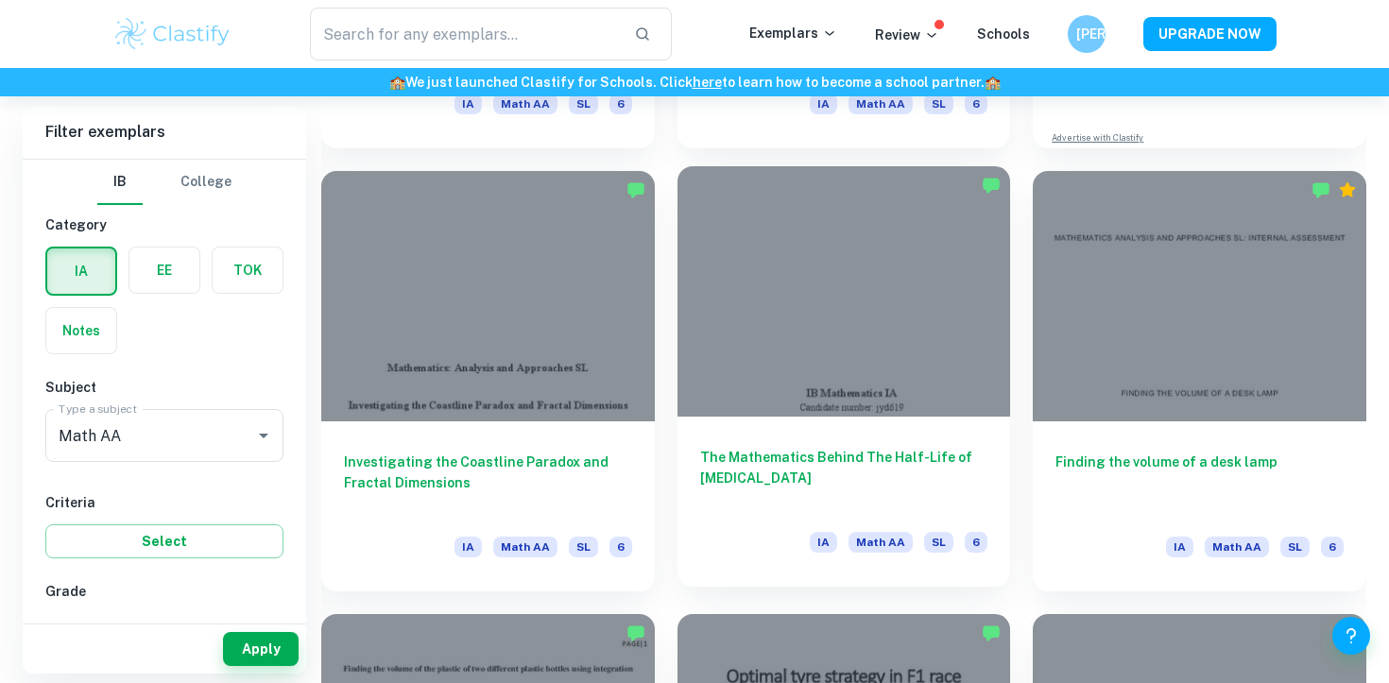
click at [928, 402] on div at bounding box center [843, 290] width 333 height 249
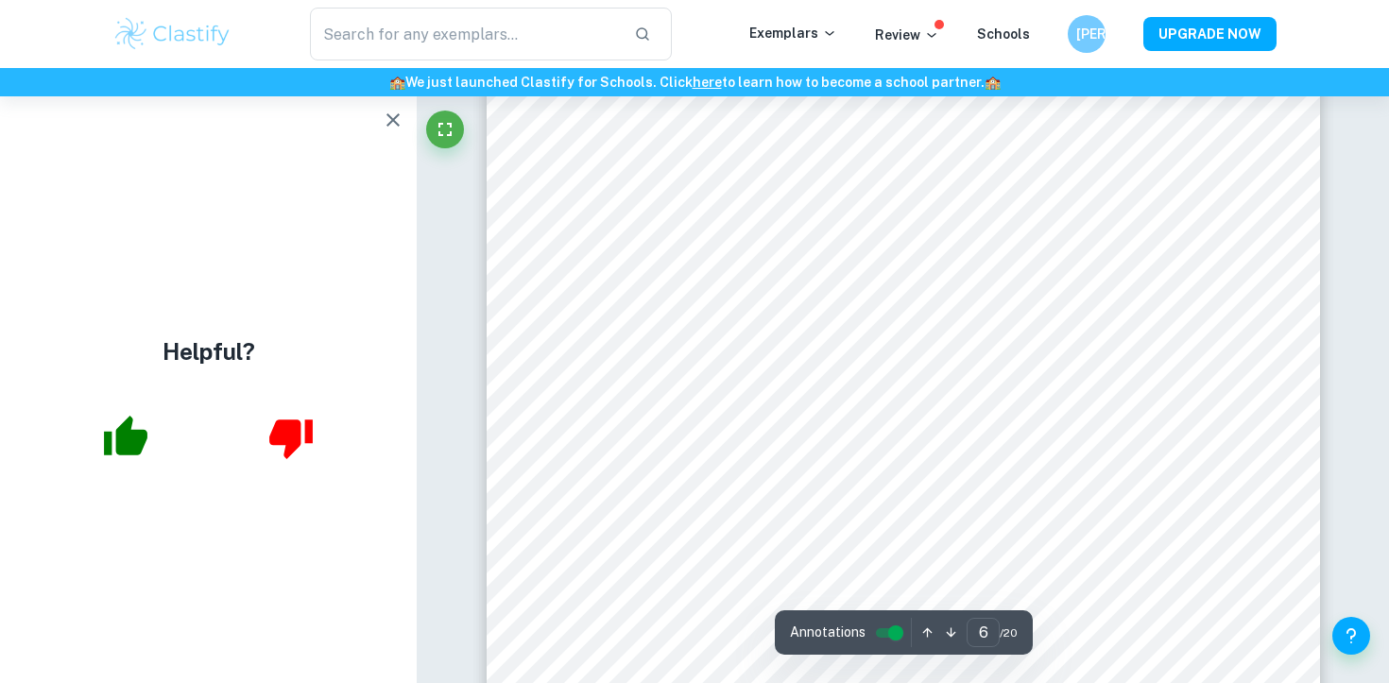
scroll to position [5969, 0]
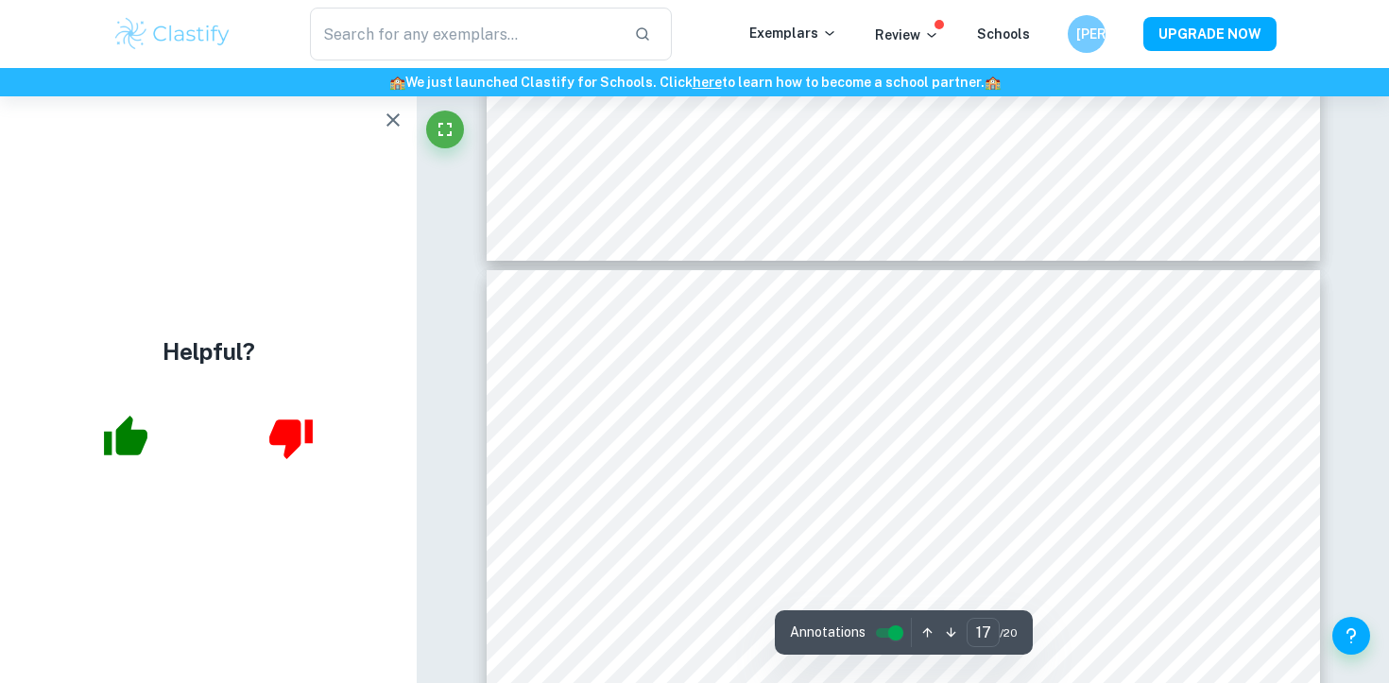
type input "18"
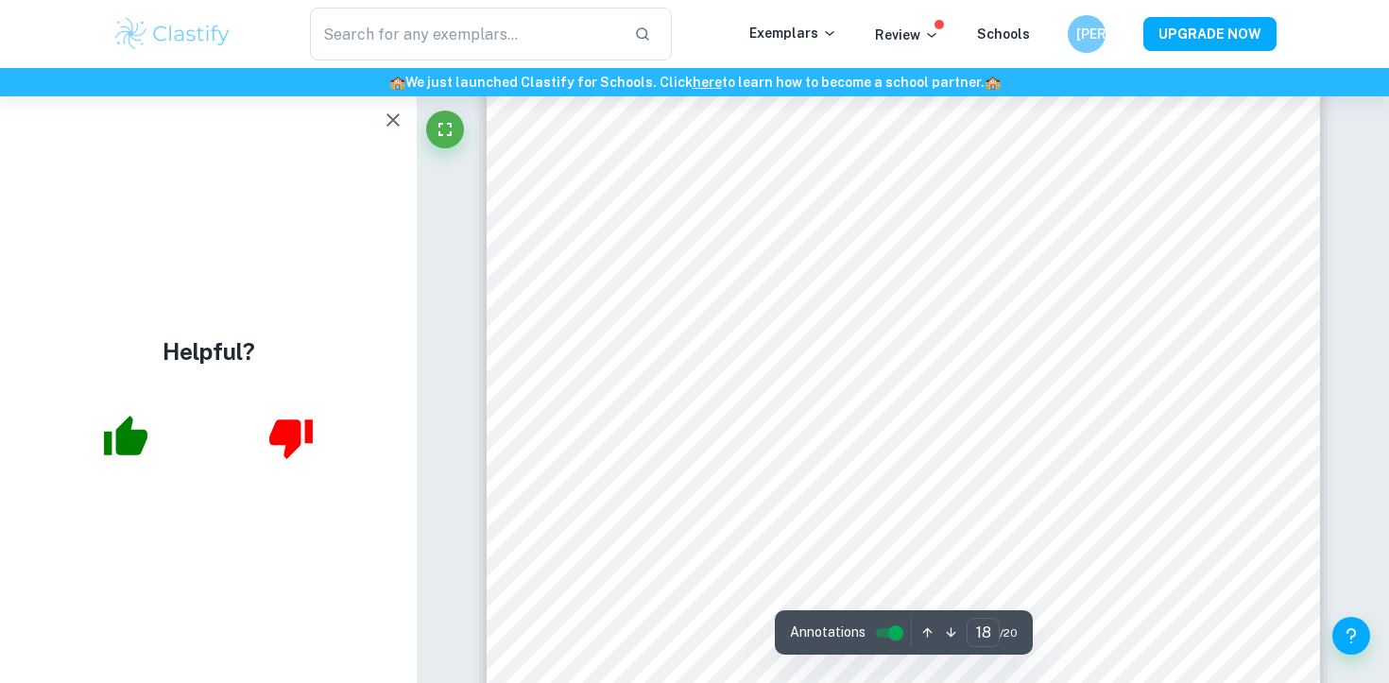
scroll to position [21074, 0]
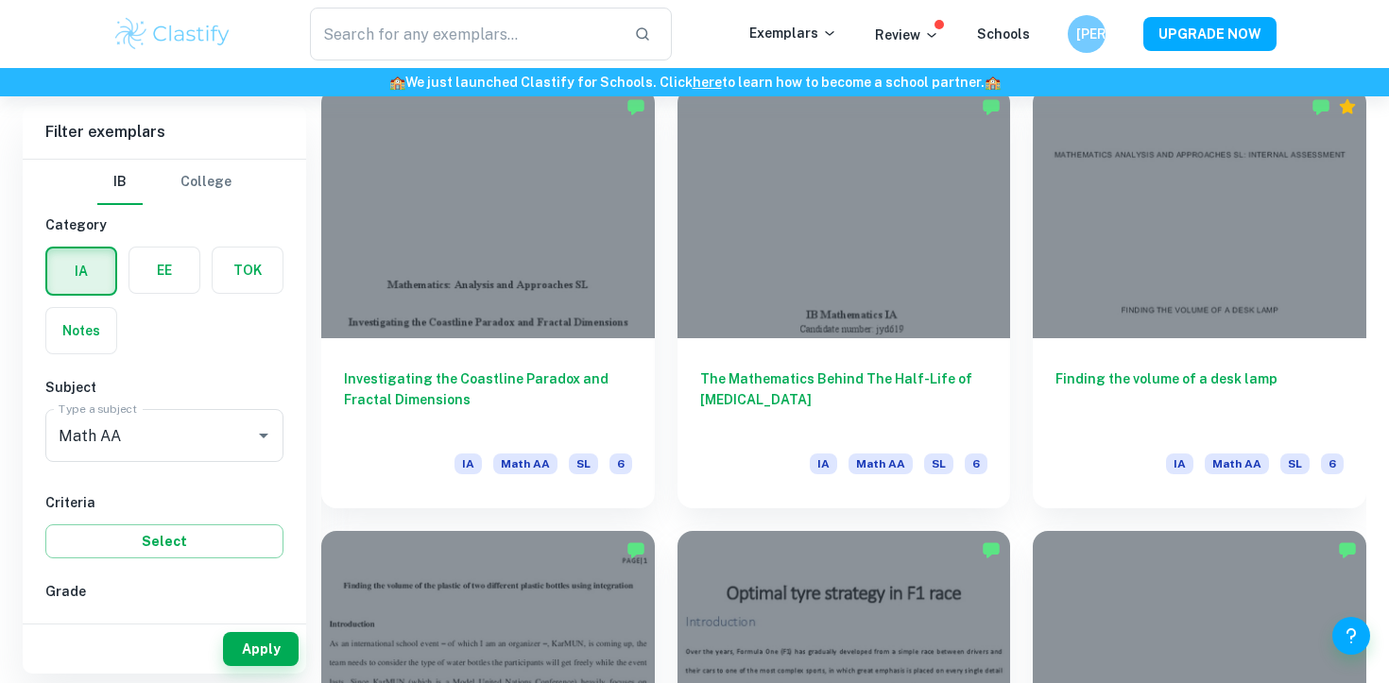
scroll to position [6507, 0]
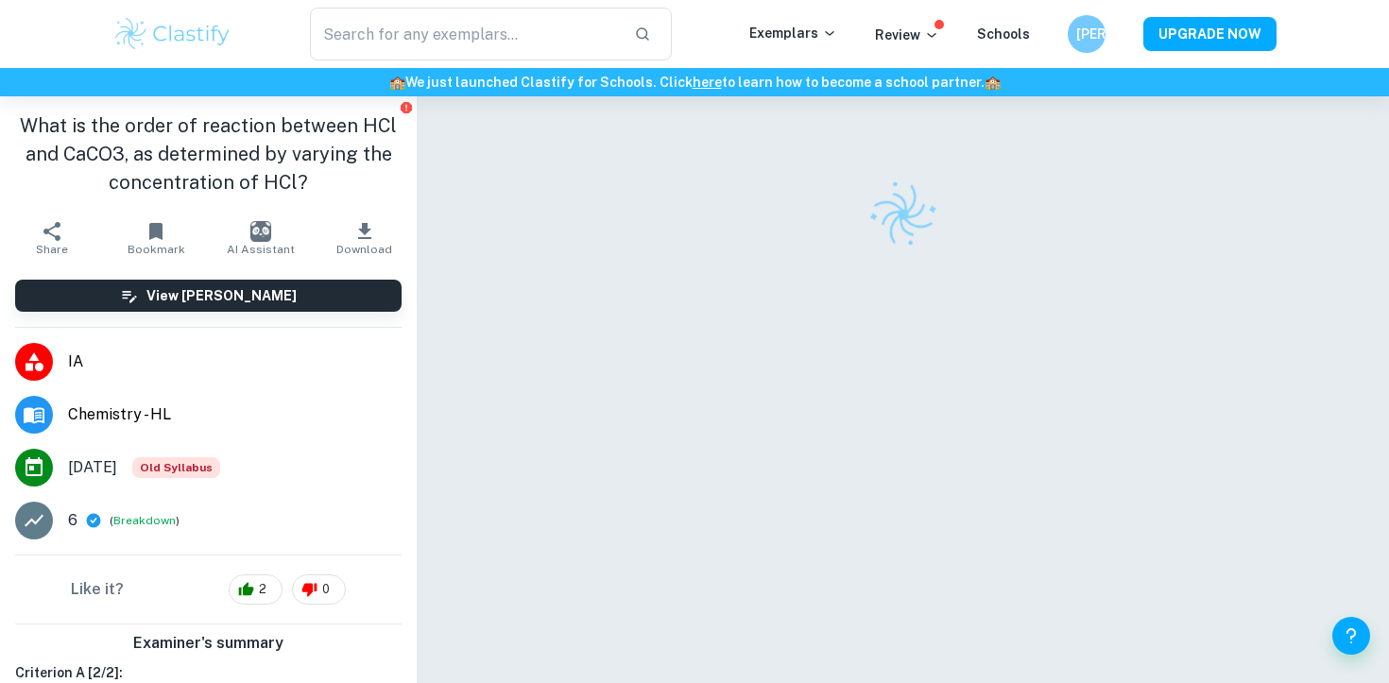
scroll to position [96, 0]
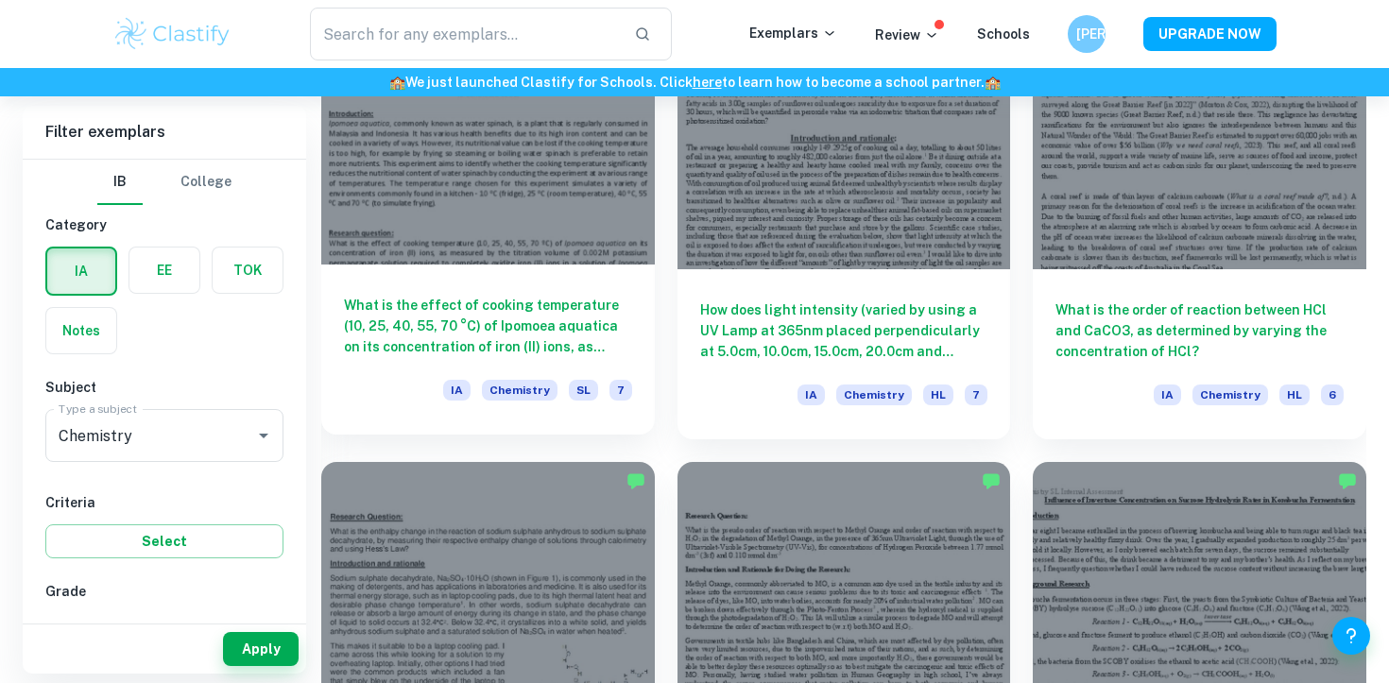
scroll to position [1962, 0]
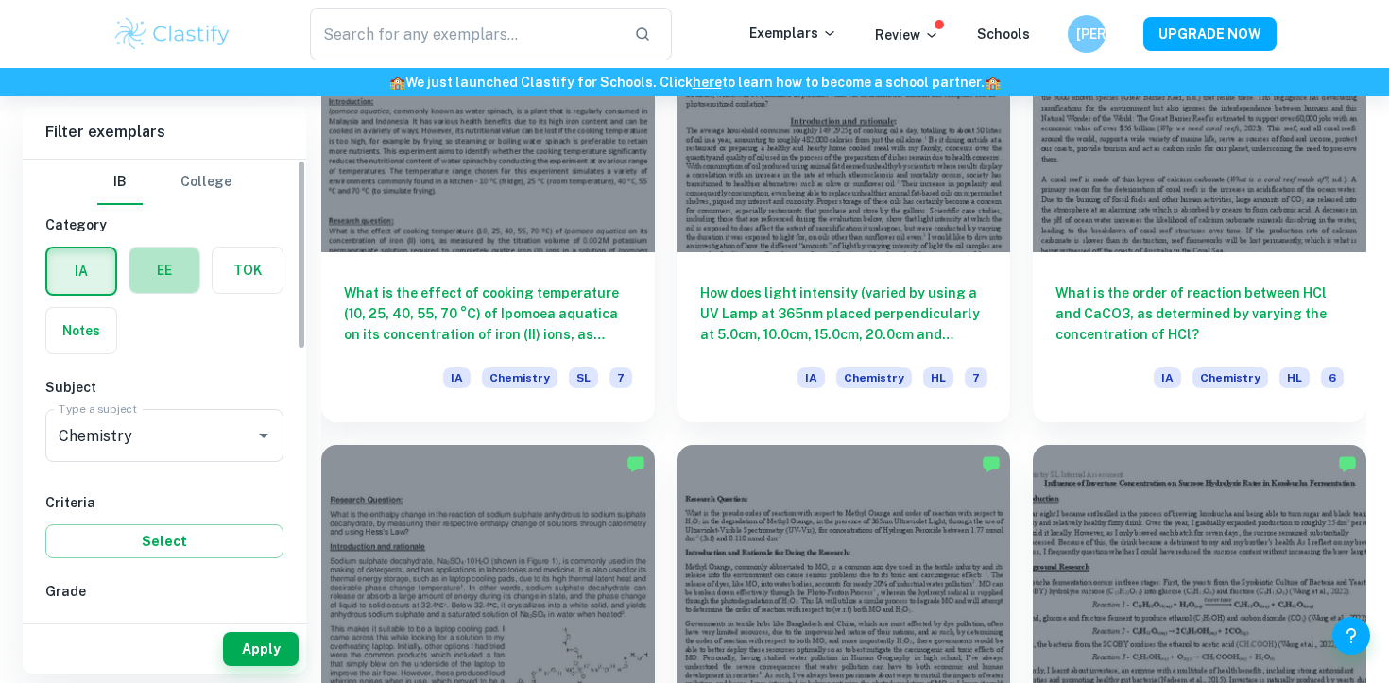
click at [168, 276] on label "button" at bounding box center [164, 269] width 70 height 45
click at [0, 0] on input "radio" at bounding box center [0, 0] width 0 height 0
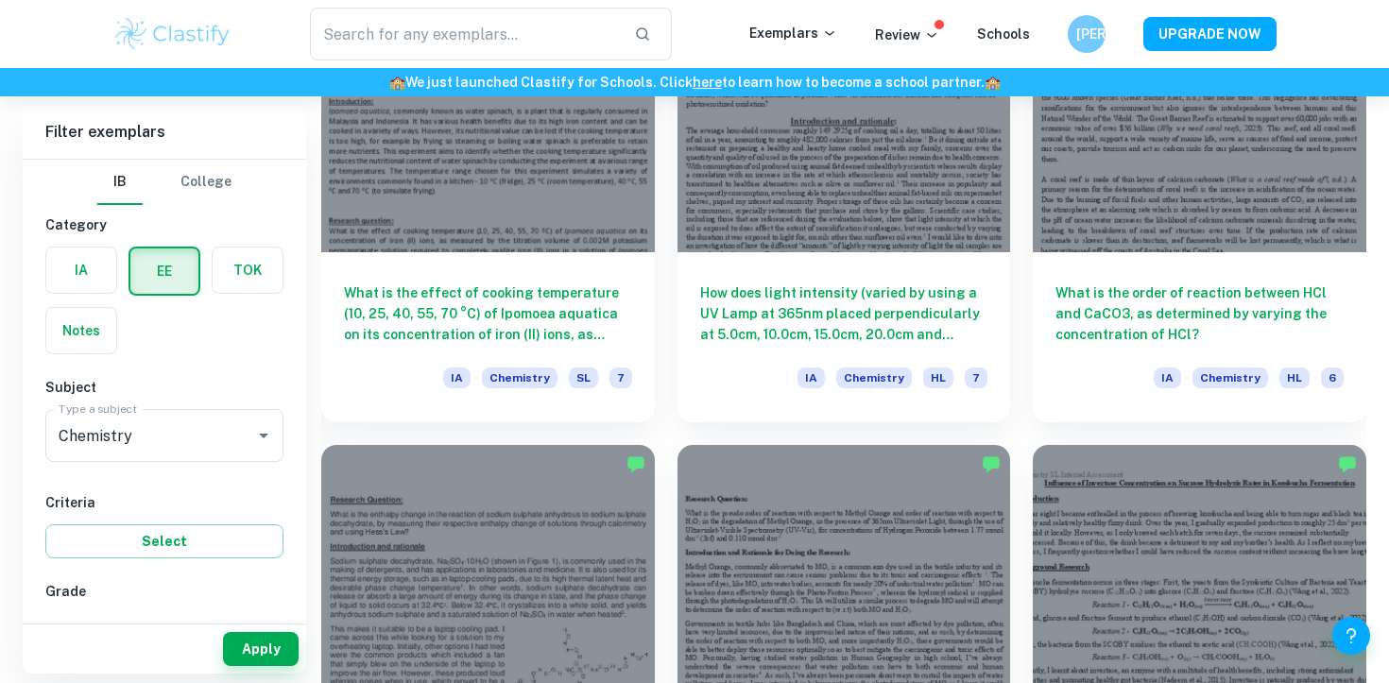
click at [94, 271] on label "button" at bounding box center [81, 269] width 70 height 45
click at [0, 0] on input "radio" at bounding box center [0, 0] width 0 height 0
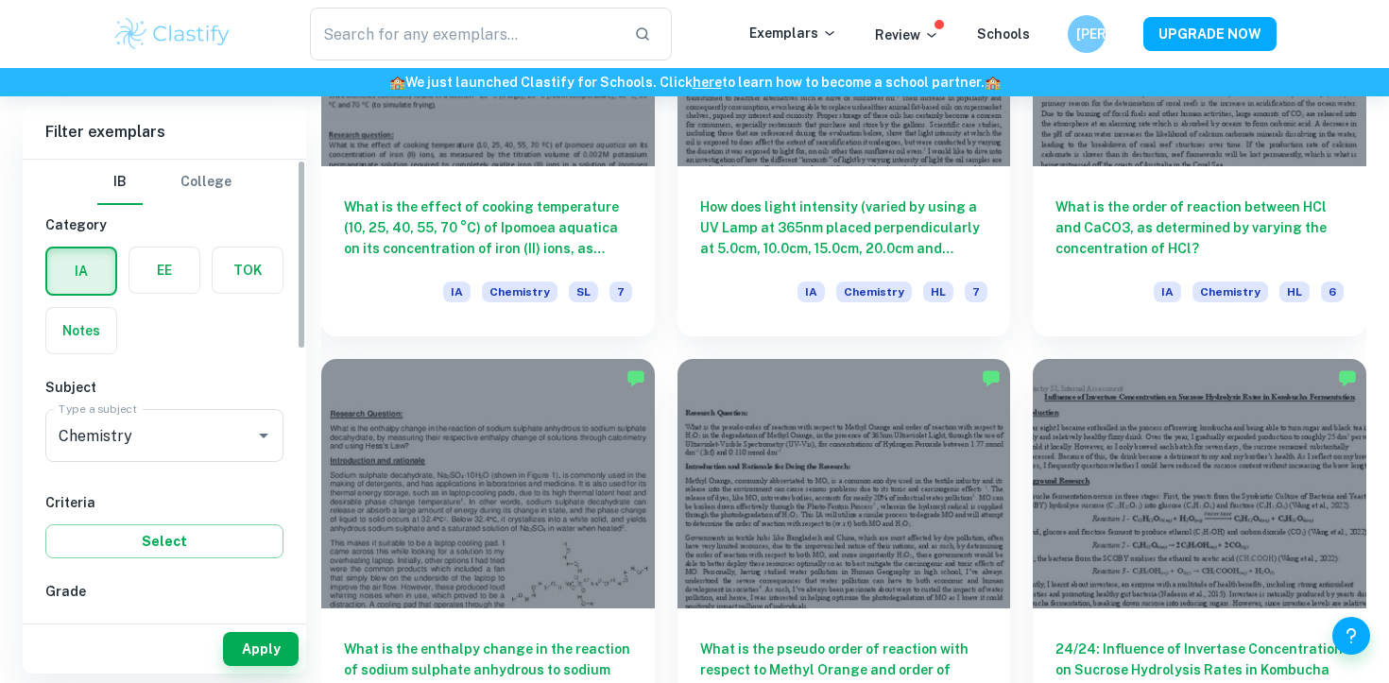
scroll to position [2024, 0]
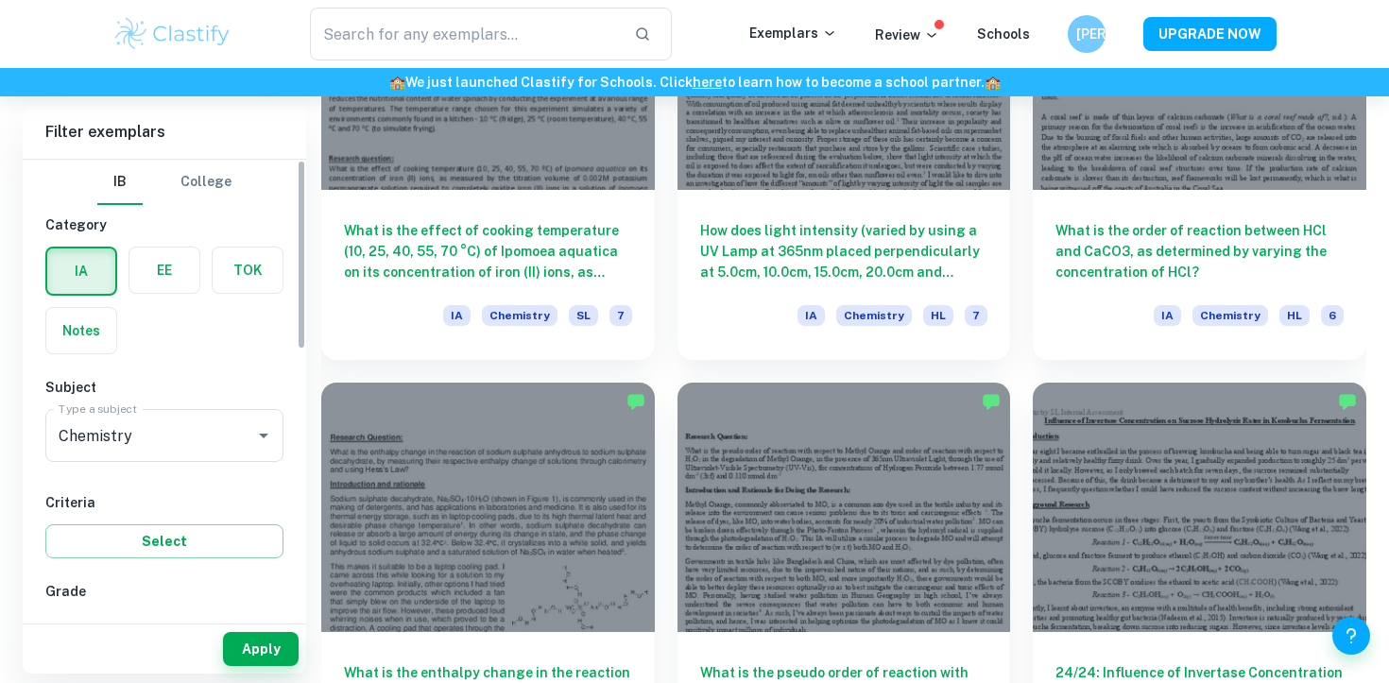
click at [175, 265] on label "button" at bounding box center [164, 269] width 70 height 45
click at [0, 0] on input "radio" at bounding box center [0, 0] width 0 height 0
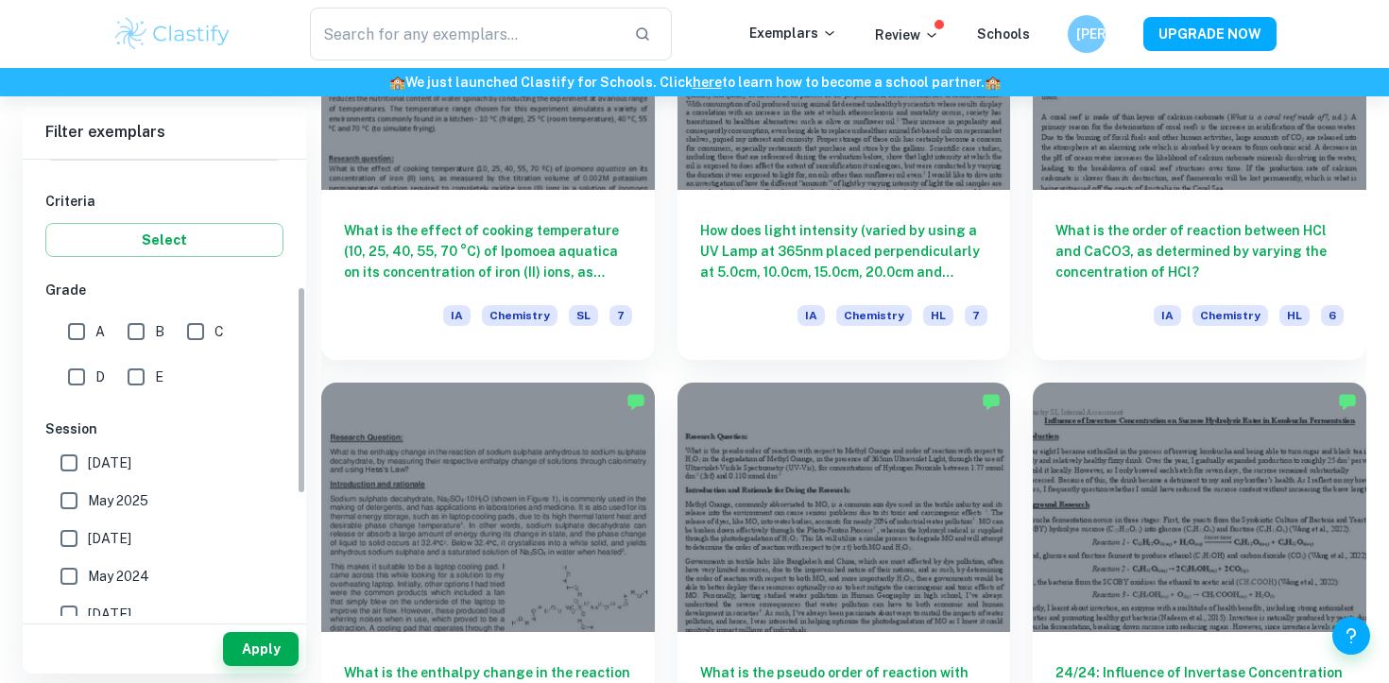
scroll to position [279, 0]
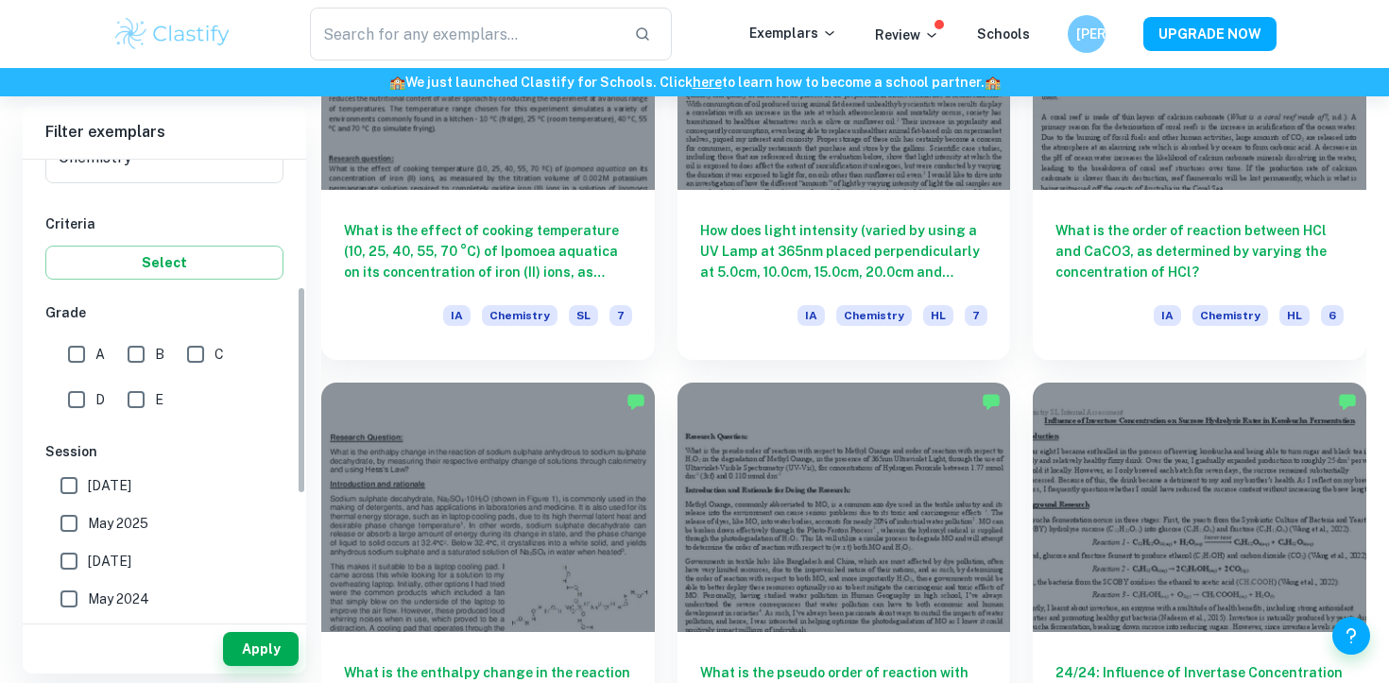
click at [77, 350] on input "A" at bounding box center [77, 354] width 38 height 38
checkbox input "true"
click at [144, 352] on input "B" at bounding box center [136, 354] width 38 height 38
checkbox input "true"
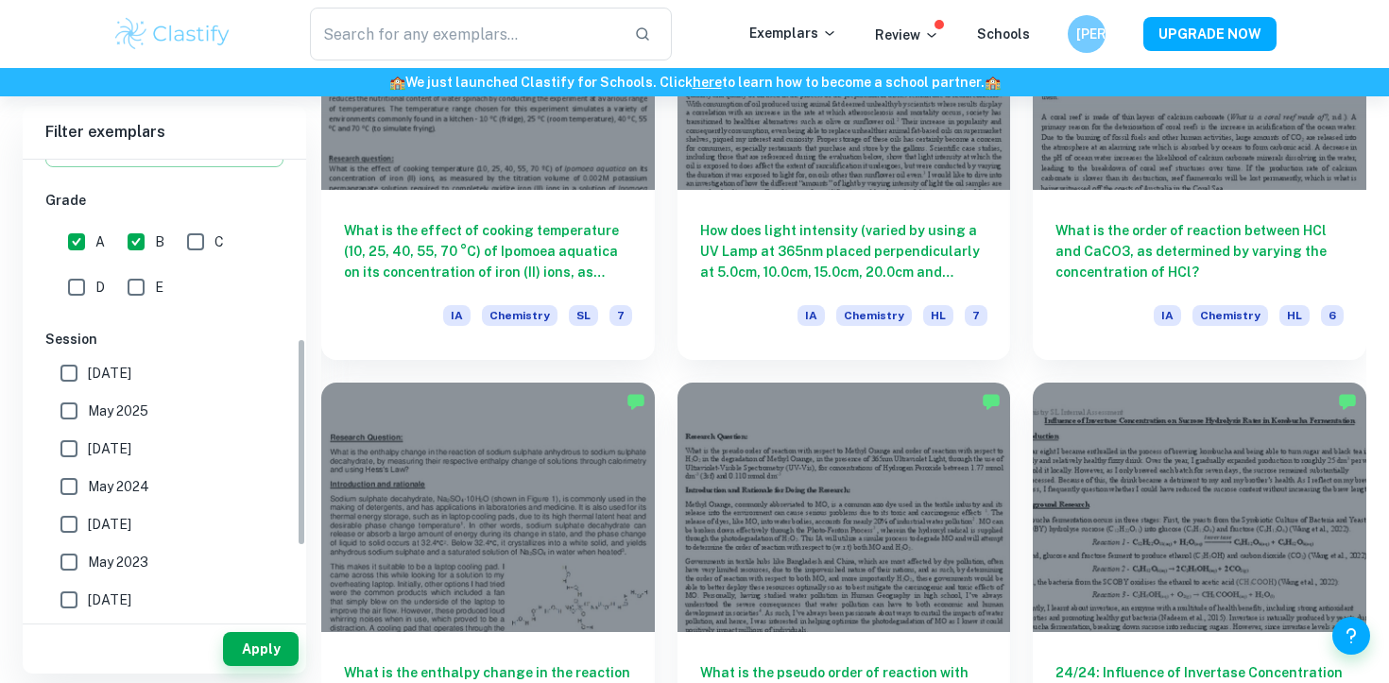
scroll to position [545, 0]
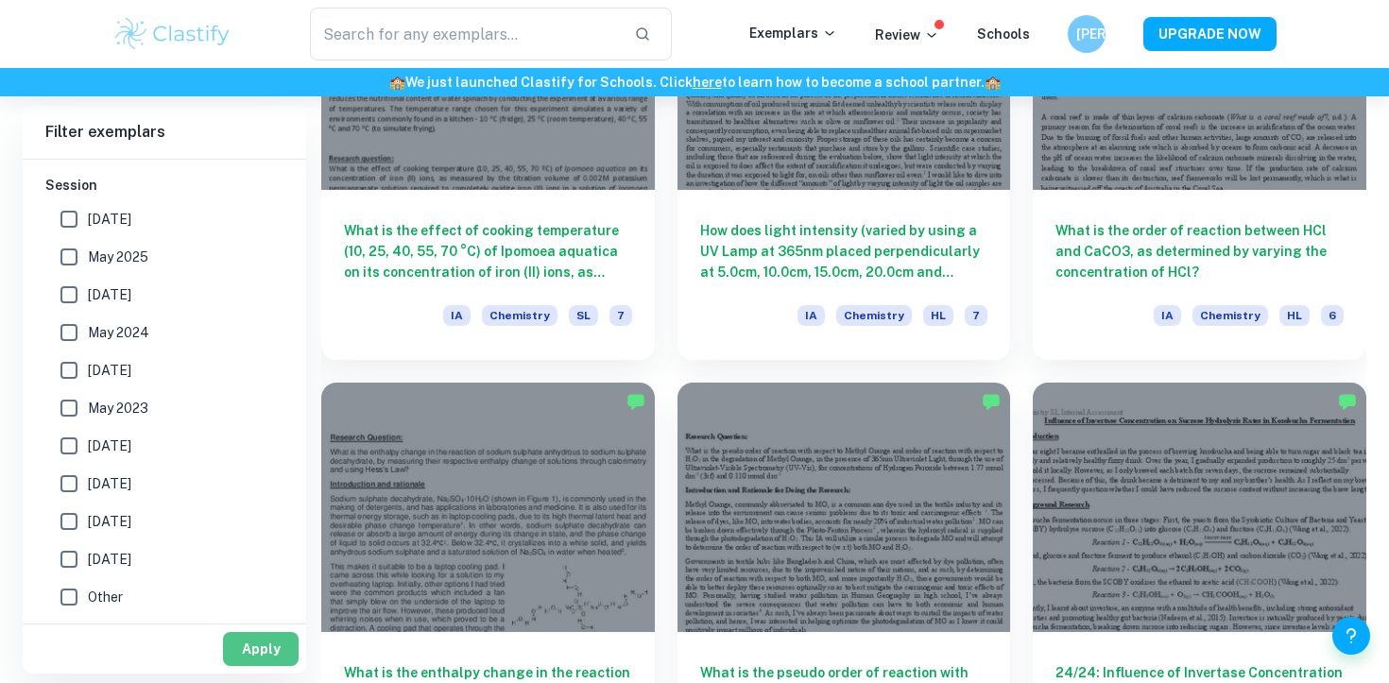
click at [245, 656] on button "Apply" at bounding box center [261, 649] width 76 height 34
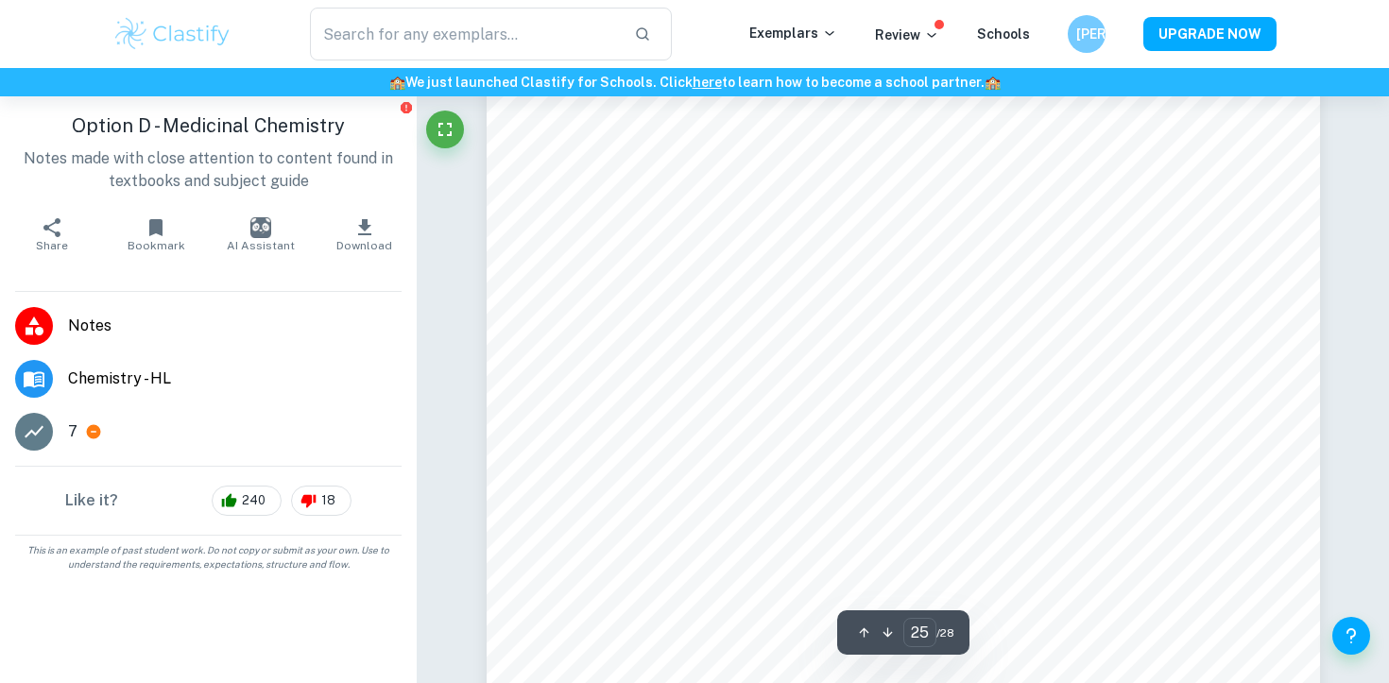
scroll to position [27378, 0]
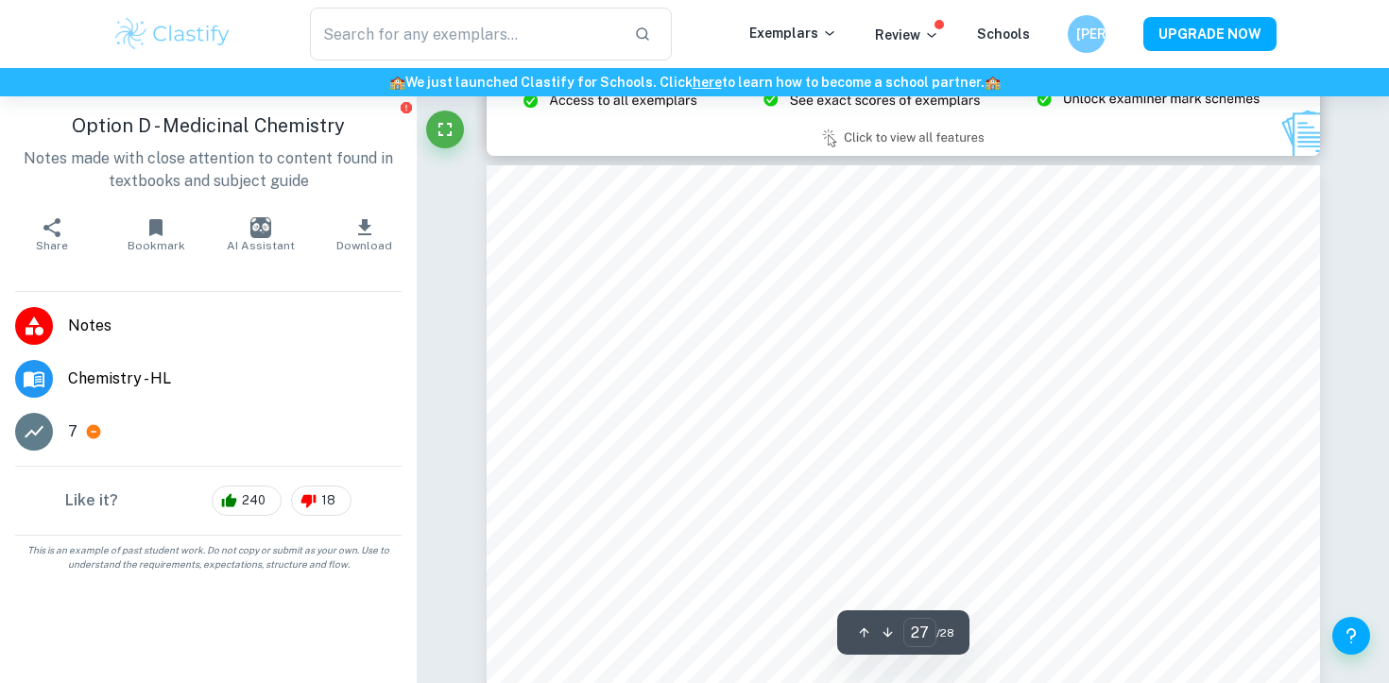
type input "28"
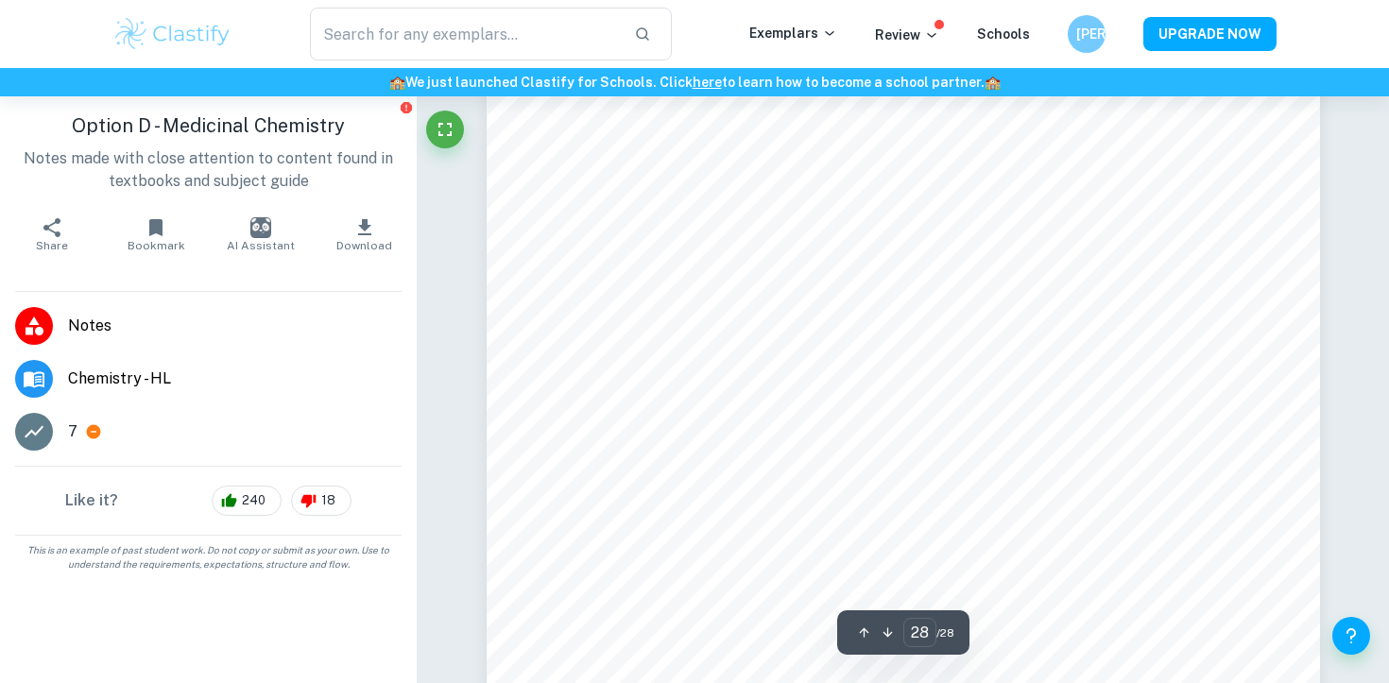
scroll to position [30692, 0]
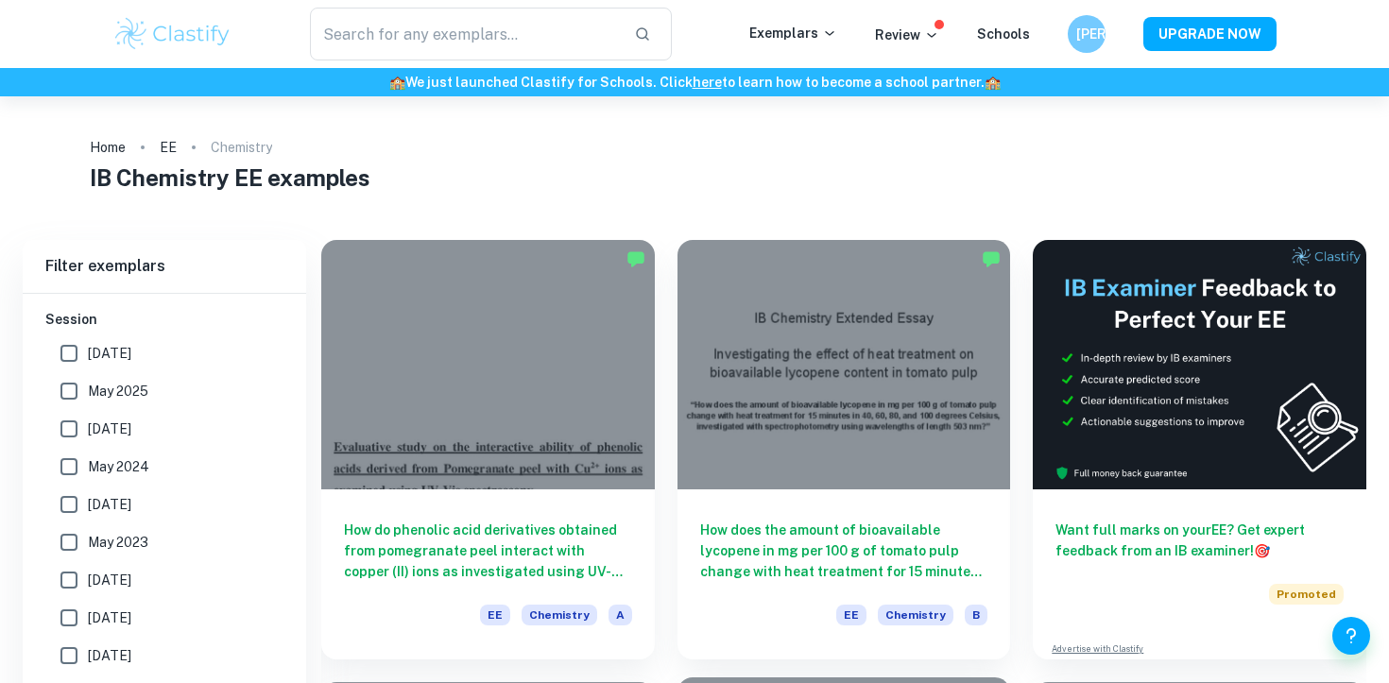
scroll to position [545, 0]
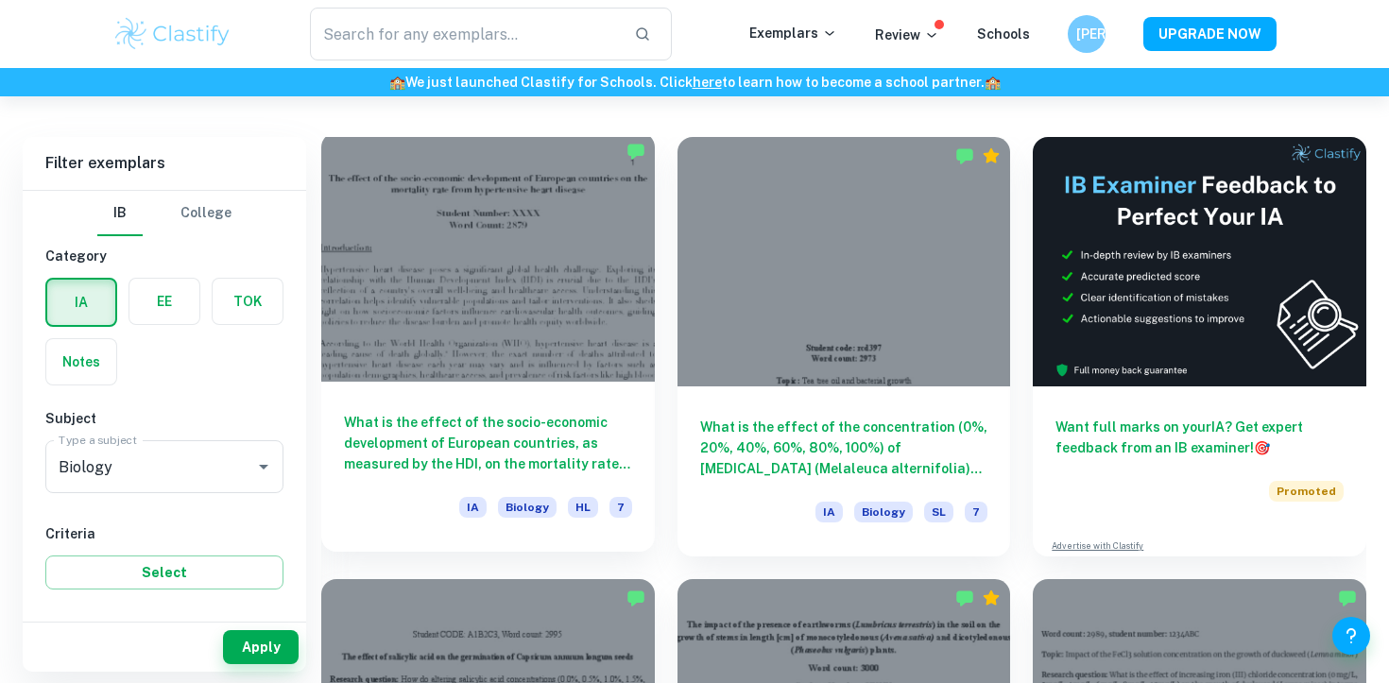
scroll to position [498, 0]
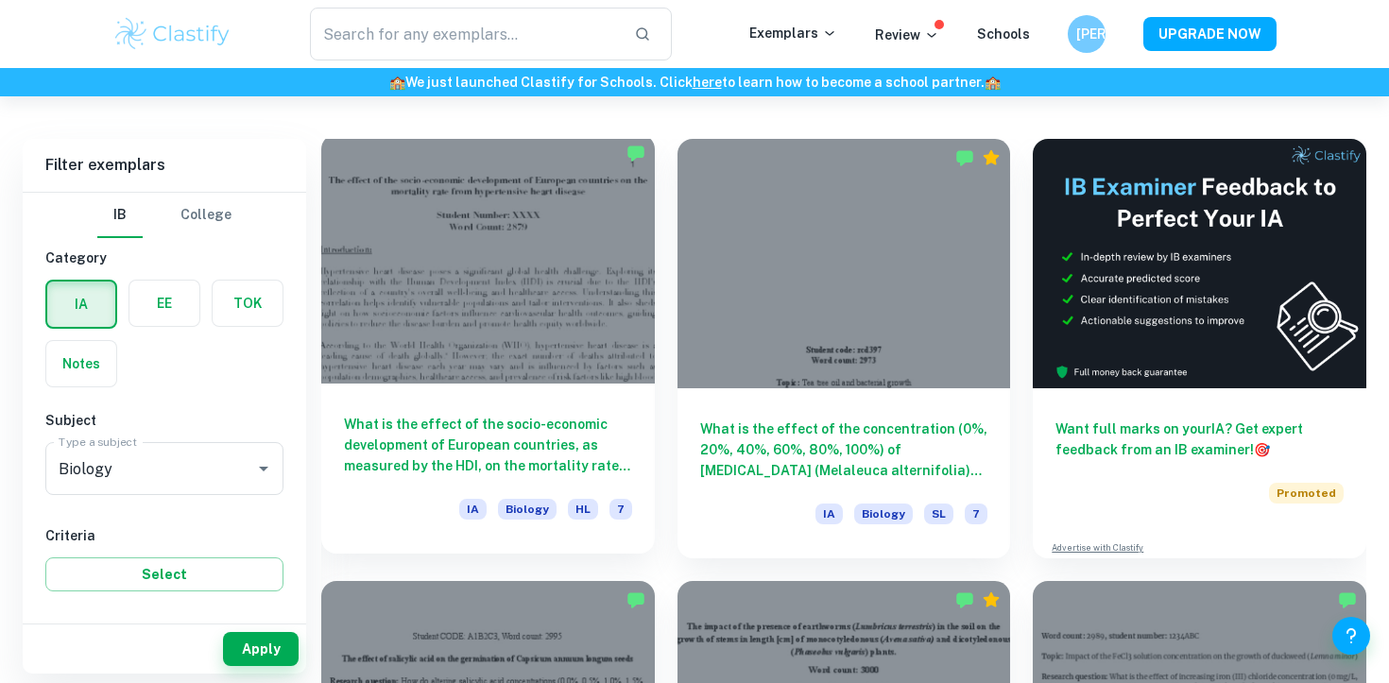
click at [473, 368] on div at bounding box center [487, 258] width 333 height 249
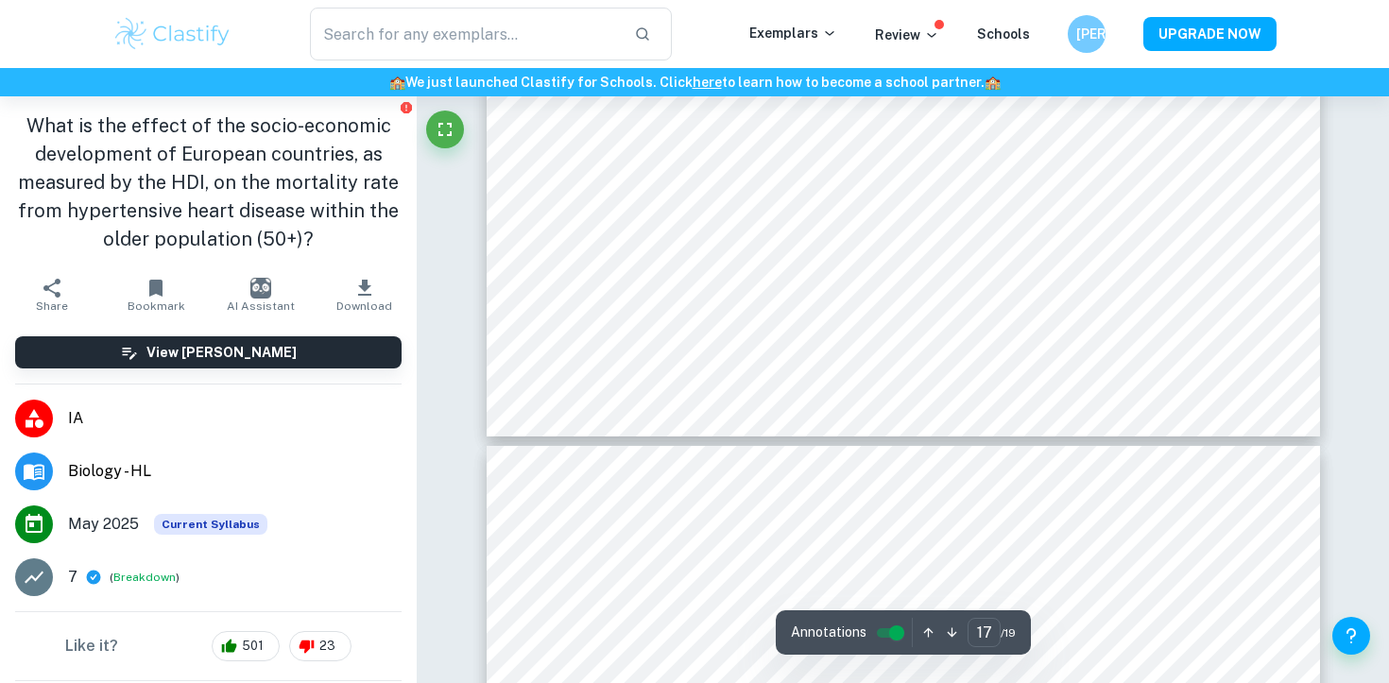
scroll to position [21072, 0]
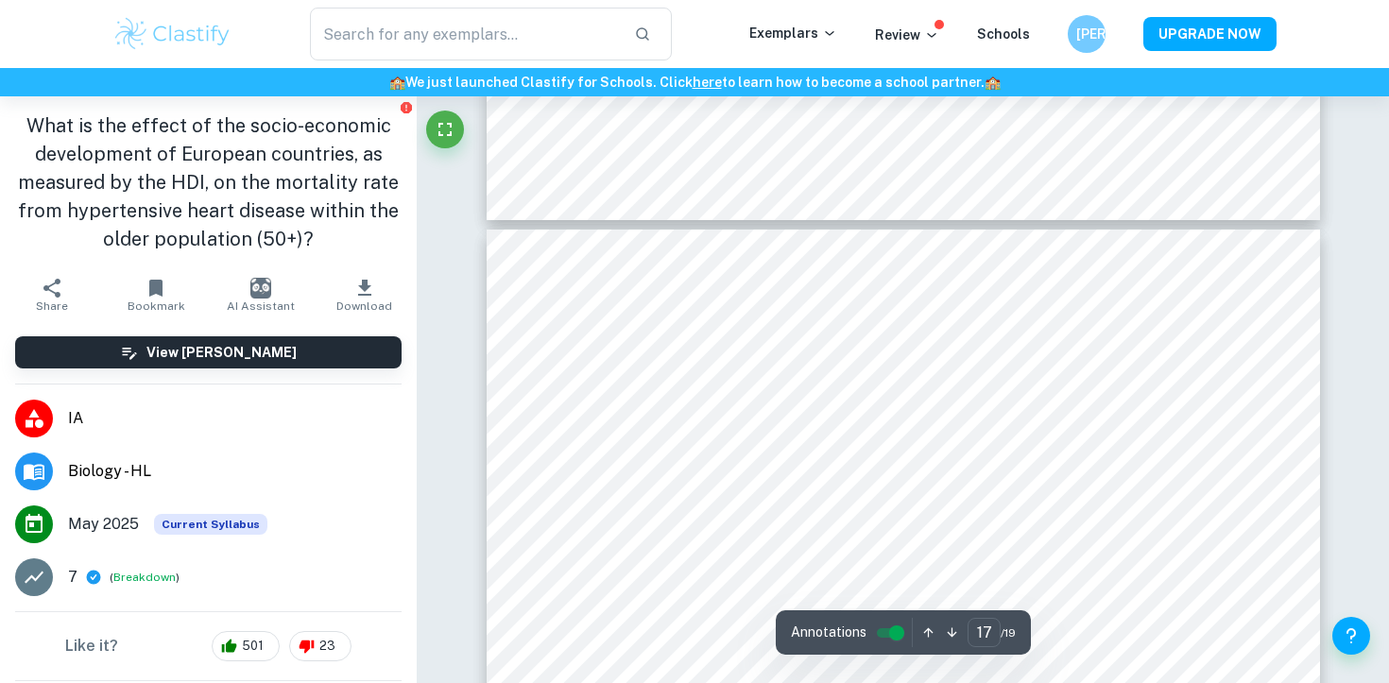
type input "18"
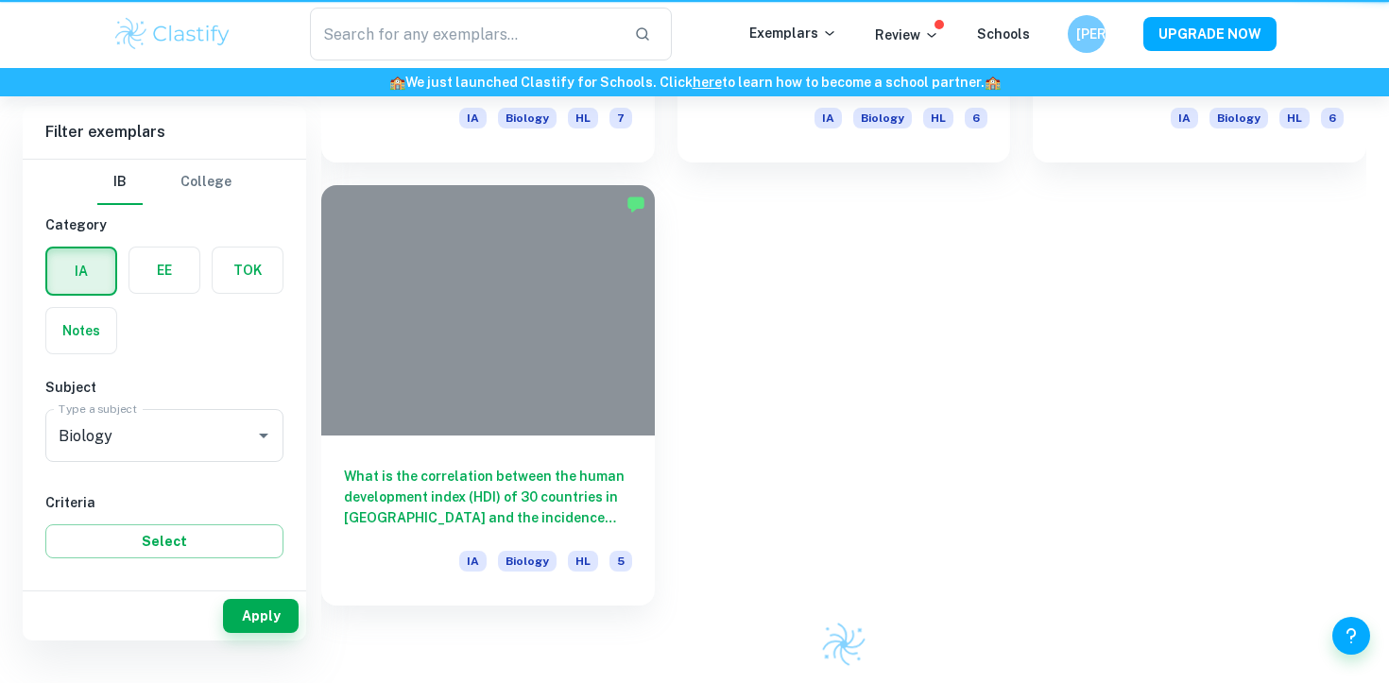
scroll to position [498, 0]
